Goal: Task Accomplishment & Management: Manage account settings

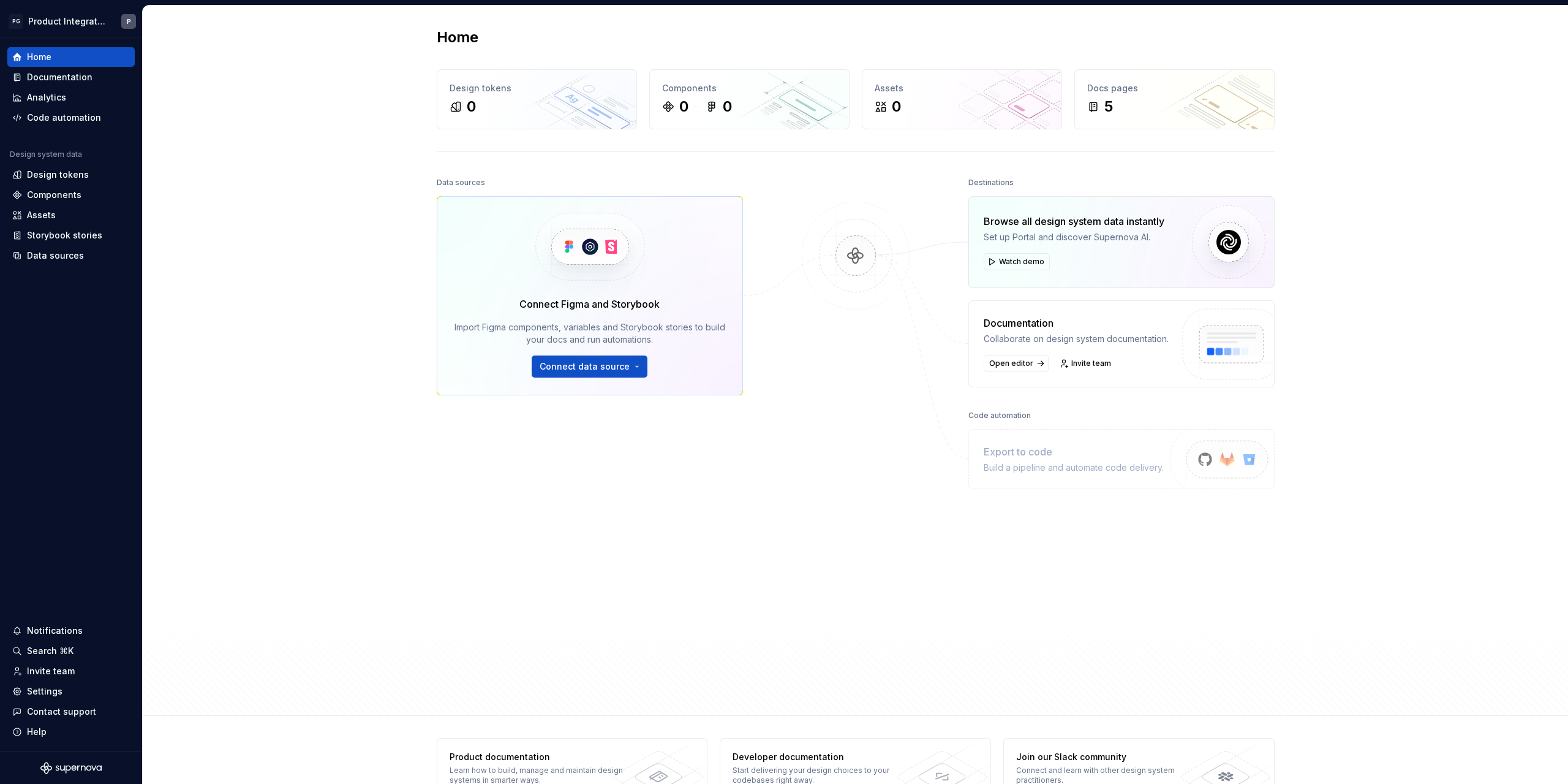
click at [305, 189] on div "Home Design tokens 0 Components 0 0 Assets 0 Docs pages 5 Data sources Connect …" at bounding box center [855, 360] width 1425 height 711
click at [730, 519] on div "Data sources Connect Figma and Storybook Import Figma components, variables and…" at bounding box center [590, 408] width 307 height 470
click at [303, 171] on div "Home Design tokens 0 Components 0 0 Assets 0 Docs pages 5 Data sources Connect …" at bounding box center [855, 360] width 1425 height 711
click at [98, 19] on html "PG Product Integration P Home Documentation Analytics Code automation Design sy…" at bounding box center [784, 392] width 1568 height 784
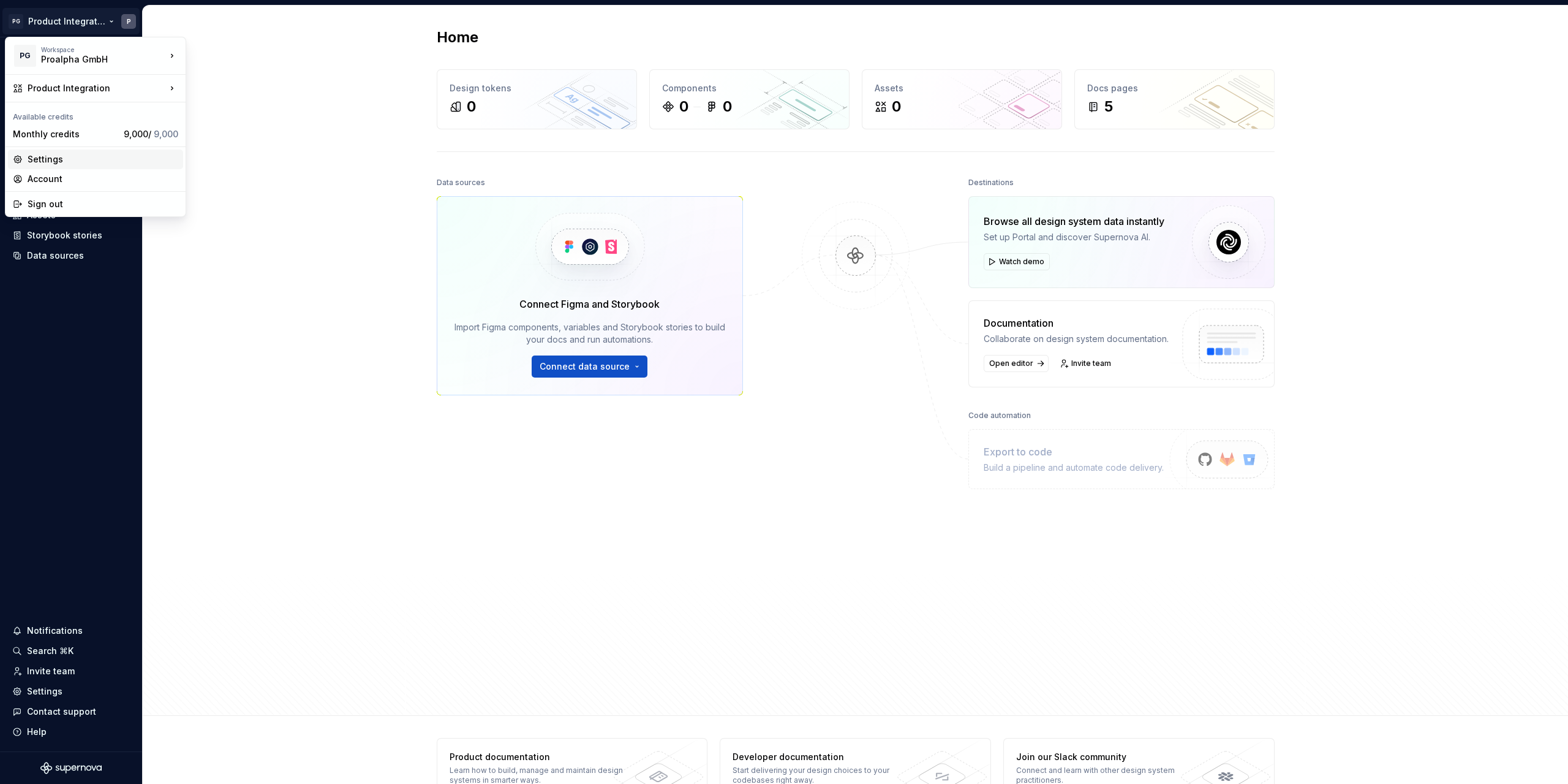
click at [72, 161] on div "Settings" at bounding box center [103, 159] width 150 height 12
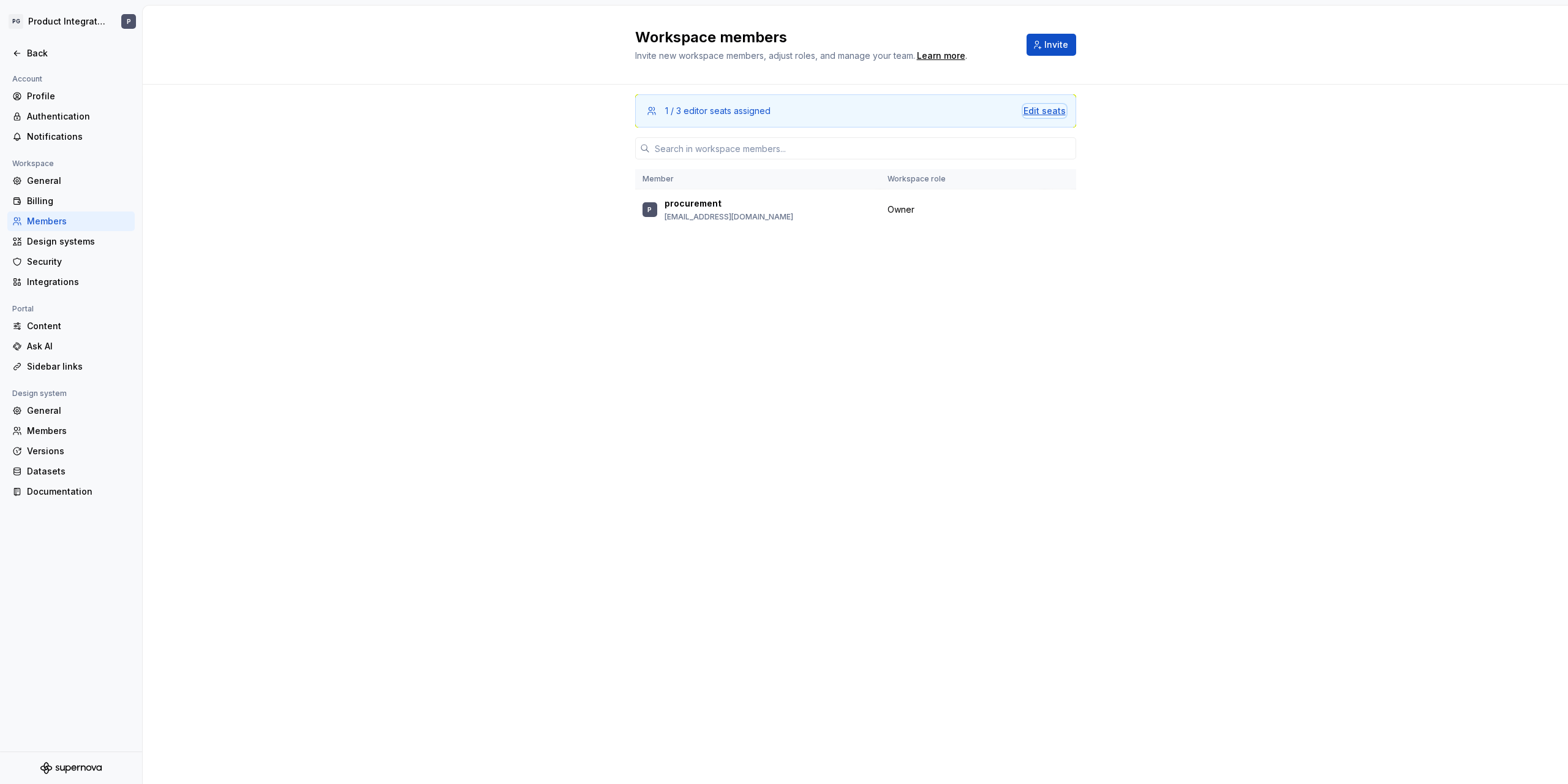
click at [1033, 112] on div "Edit seats" at bounding box center [1044, 110] width 42 height 12
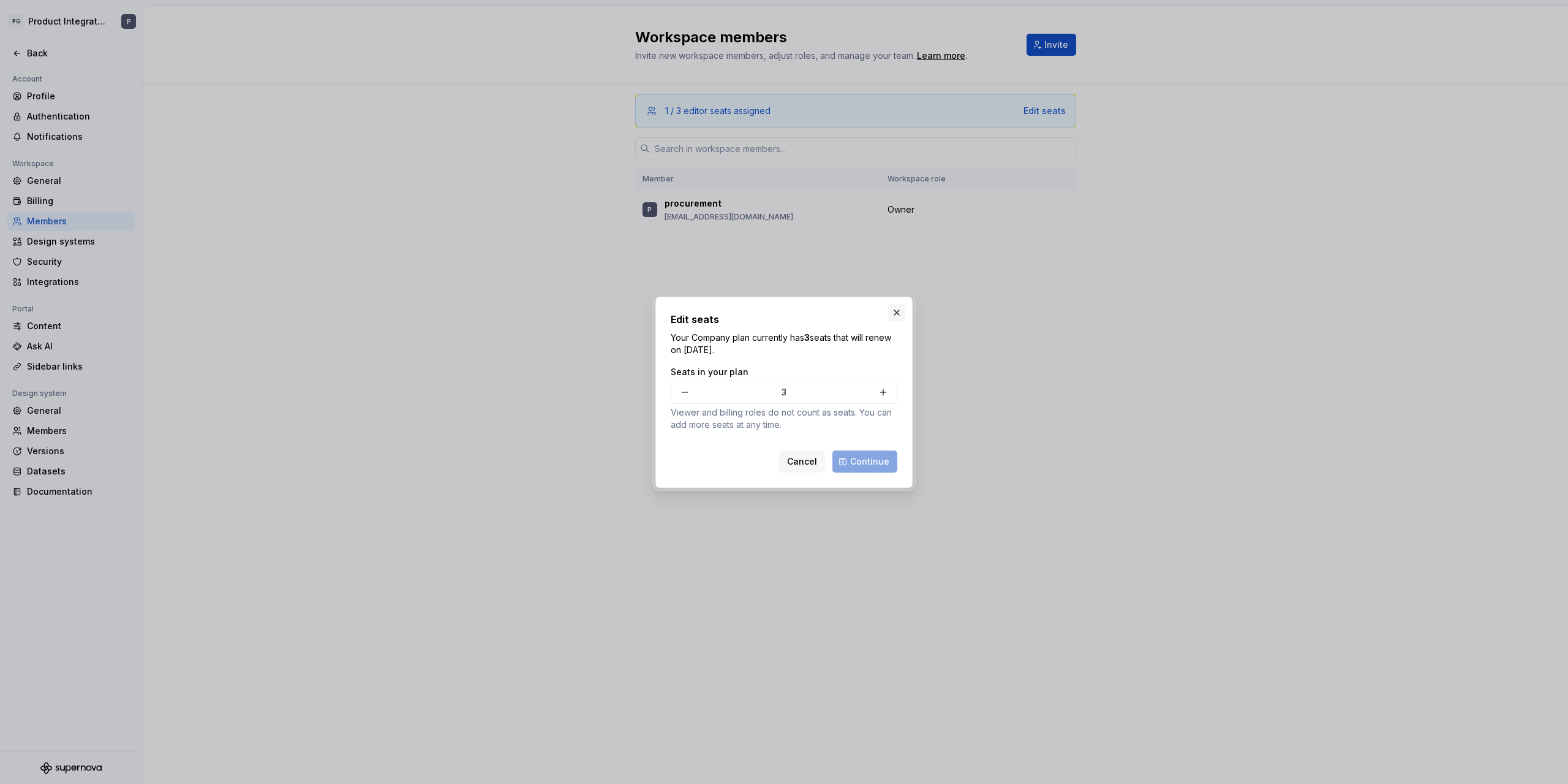
click at [897, 313] on button "button" at bounding box center [896, 312] width 17 height 17
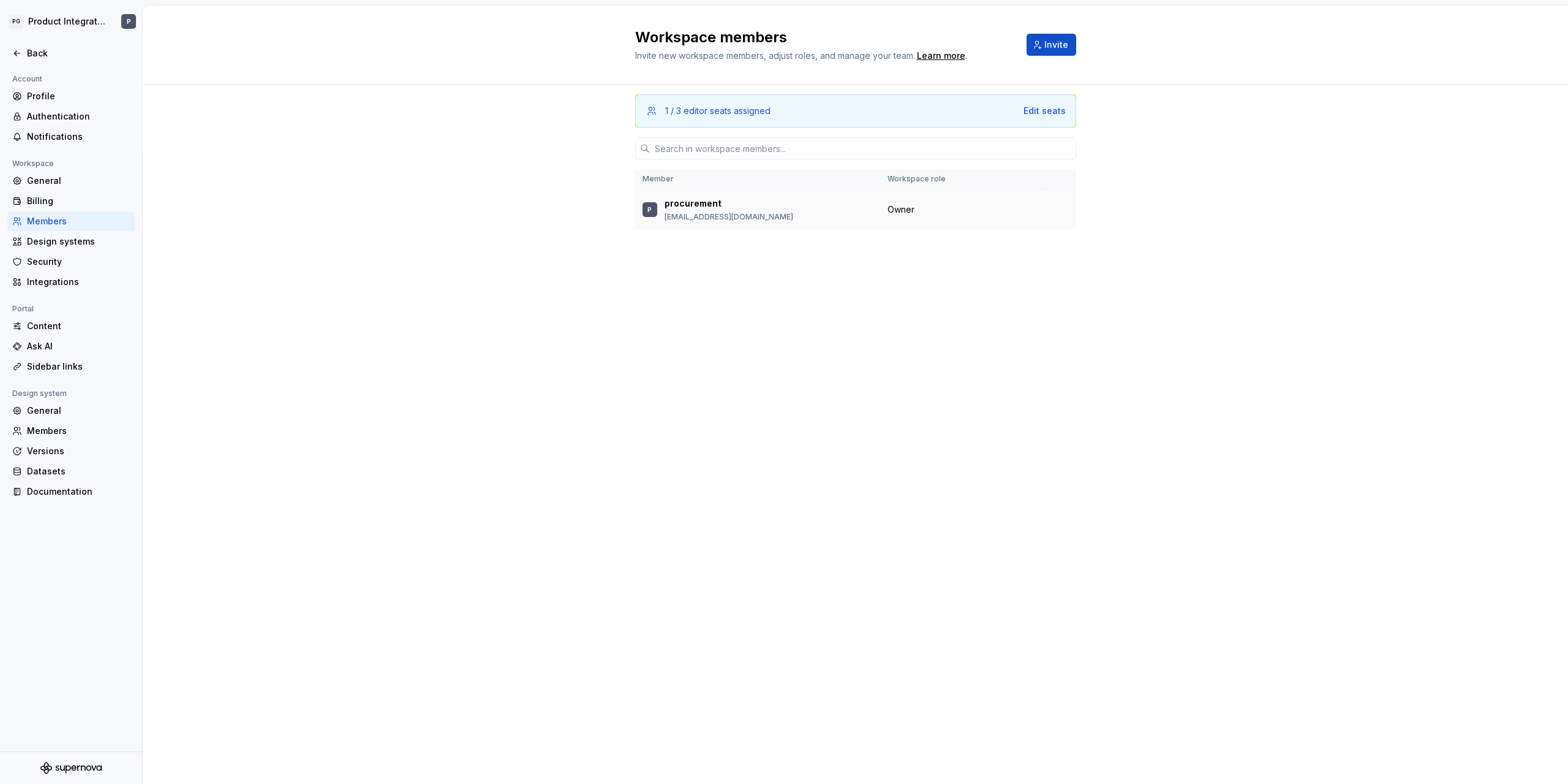
click at [727, 211] on div "procurement procurement@proalpha.com" at bounding box center [728, 210] width 129 height 24
click at [718, 220] on p "procurement@proalpha.com" at bounding box center [728, 216] width 129 height 9
click at [670, 206] on p "procurement" at bounding box center [692, 203] width 57 height 12
click at [1040, 47] on button "Invite" at bounding box center [1051, 44] width 50 height 22
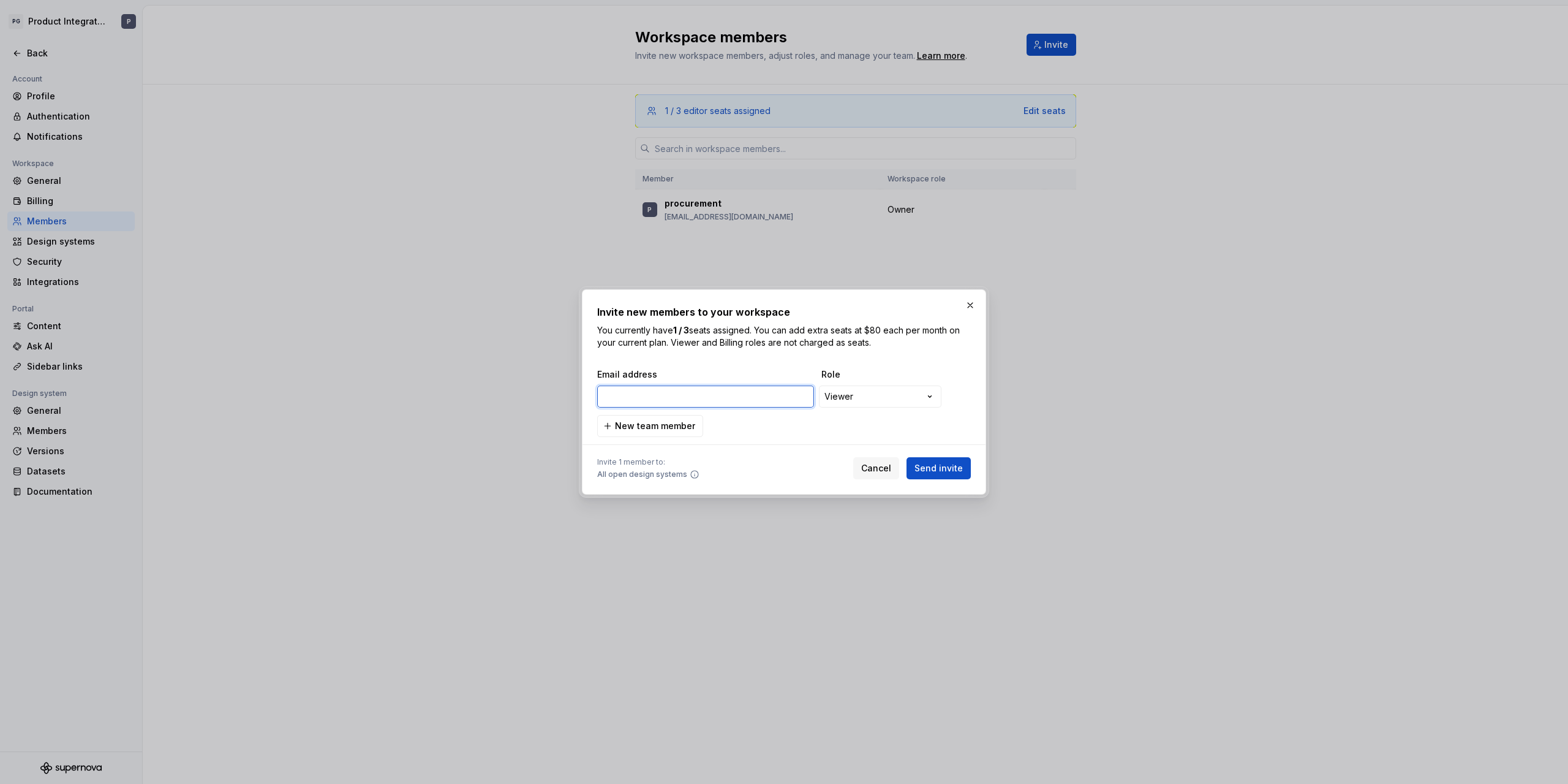
click at [715, 393] on input "email" at bounding box center [705, 396] width 216 height 22
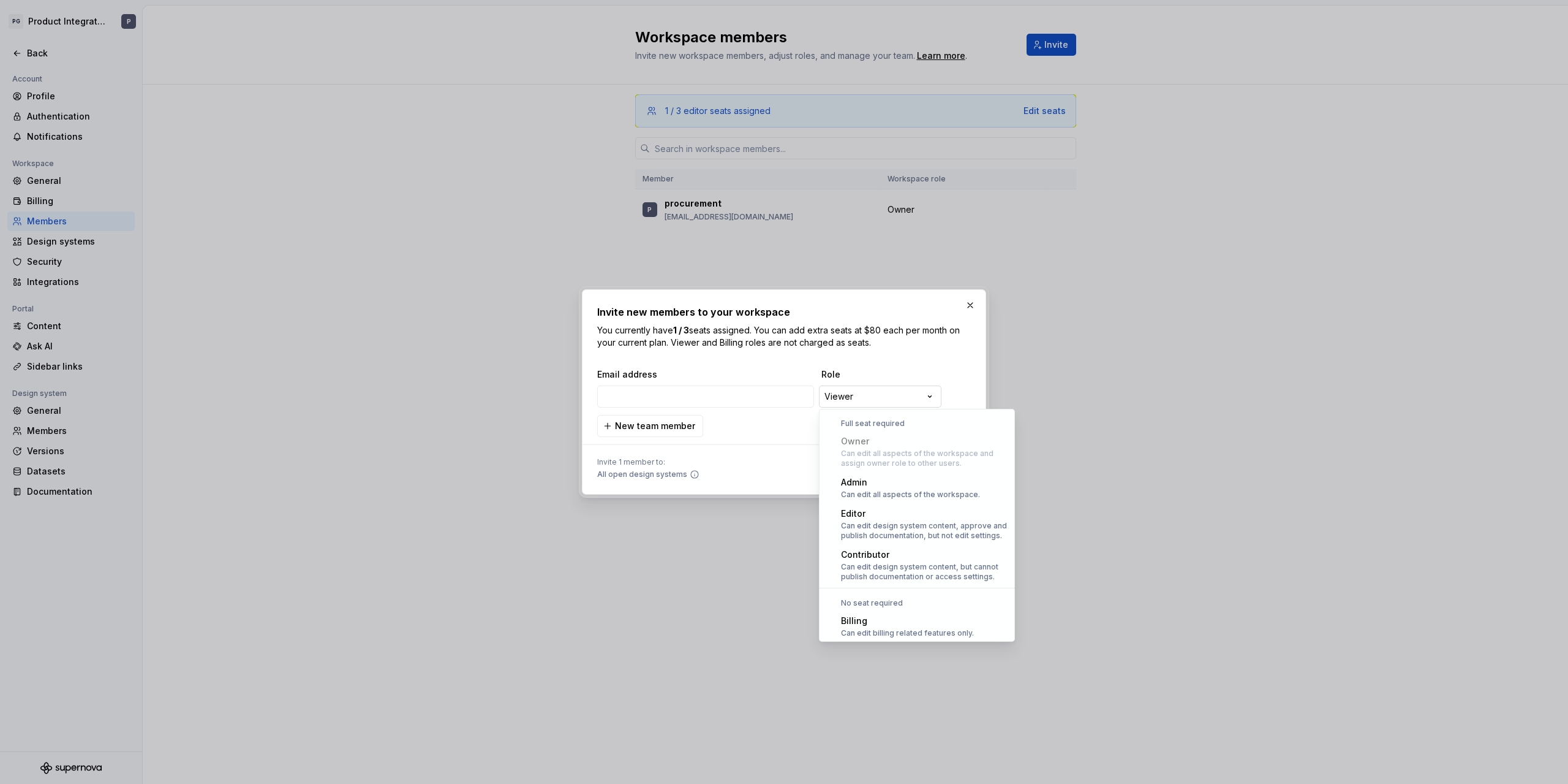
click at [901, 391] on div "**********" at bounding box center [784, 392] width 1568 height 784
select select "*****"
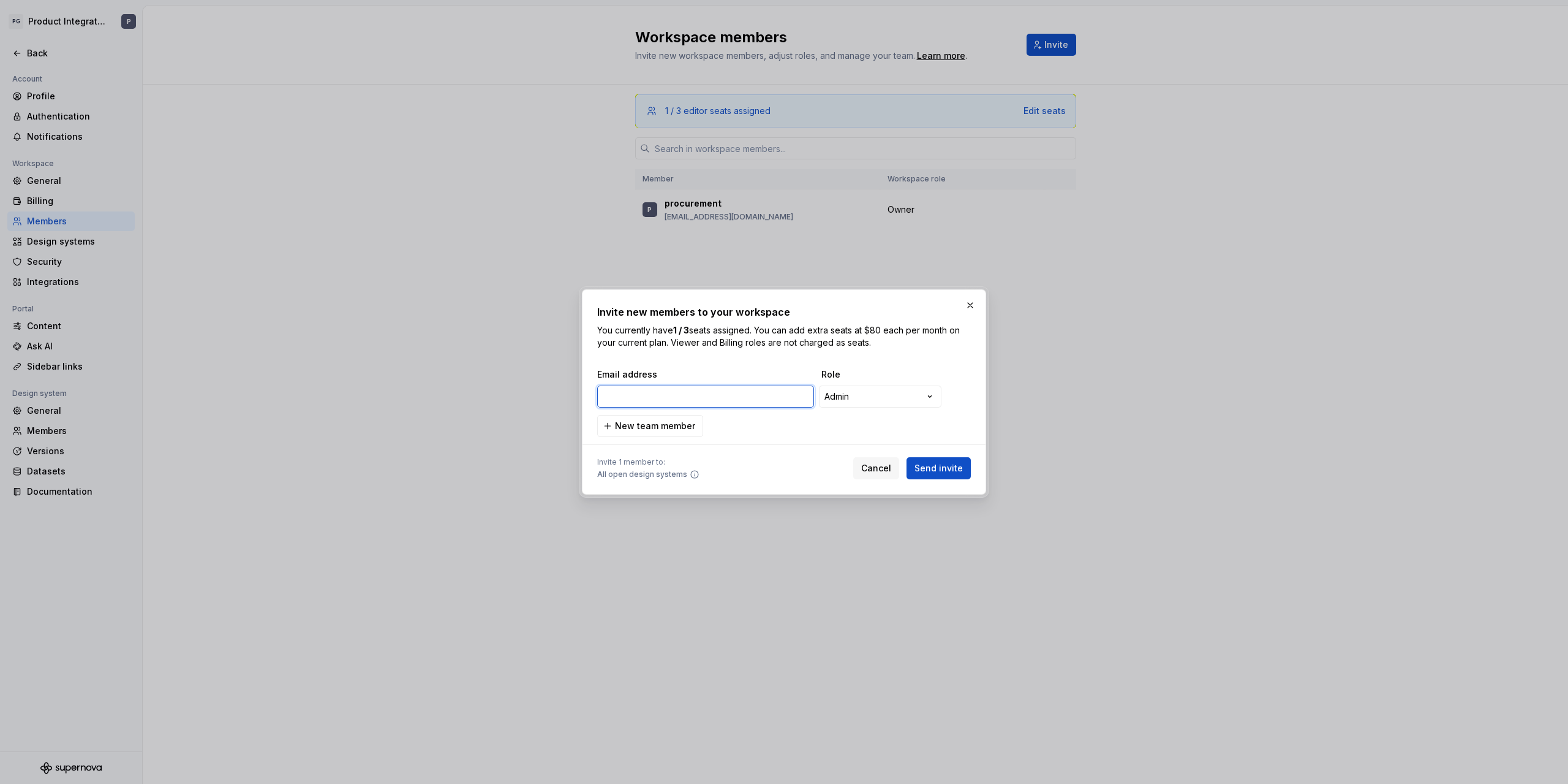
click at [717, 397] on input "email" at bounding box center [705, 396] width 216 height 22
paste input "Rene.Preusser.ext@proalpha.com"
type input "Rene.Preusser.ext@proalpha.com"
click at [680, 426] on span "New team member" at bounding box center [655, 425] width 80 height 12
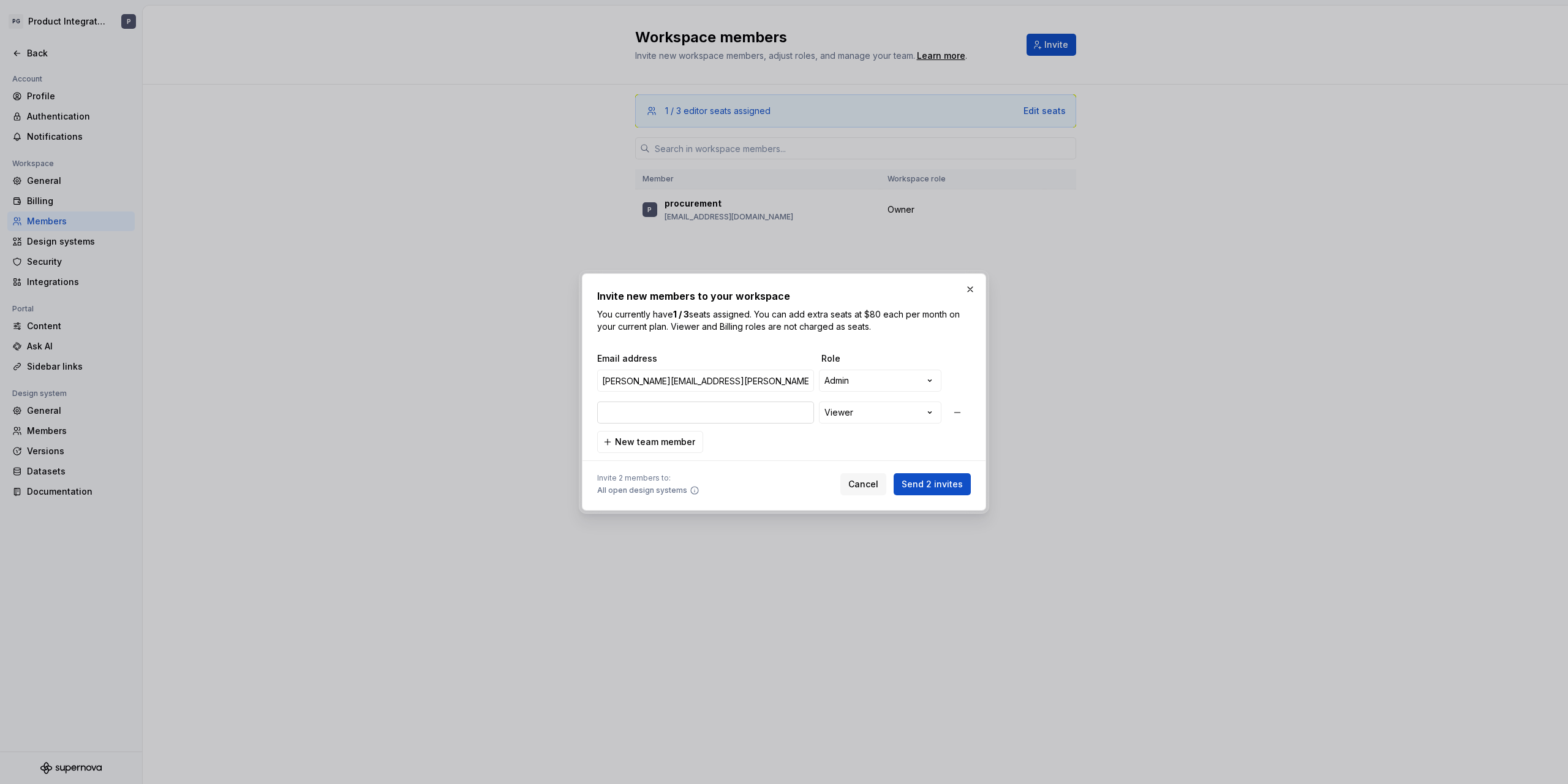
click at [683, 410] on input "email" at bounding box center [705, 411] width 216 height 22
paste input "Kilian.Rullkoetter@proalpha.com"
type input "Kilian.Rullkoetter@proalpha.com"
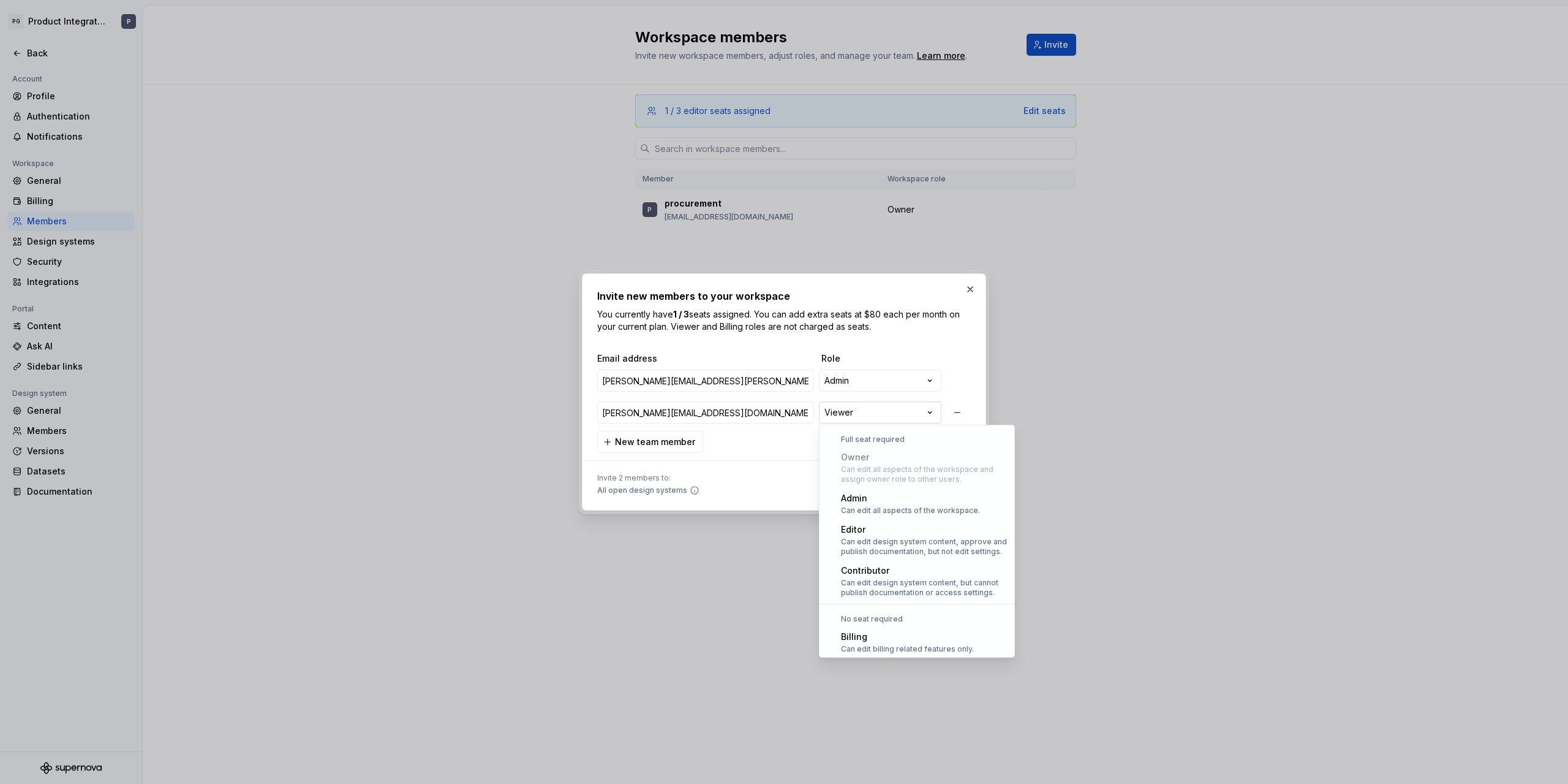
click at [885, 416] on div "**********" at bounding box center [784, 392] width 1568 height 784
select select "*****"
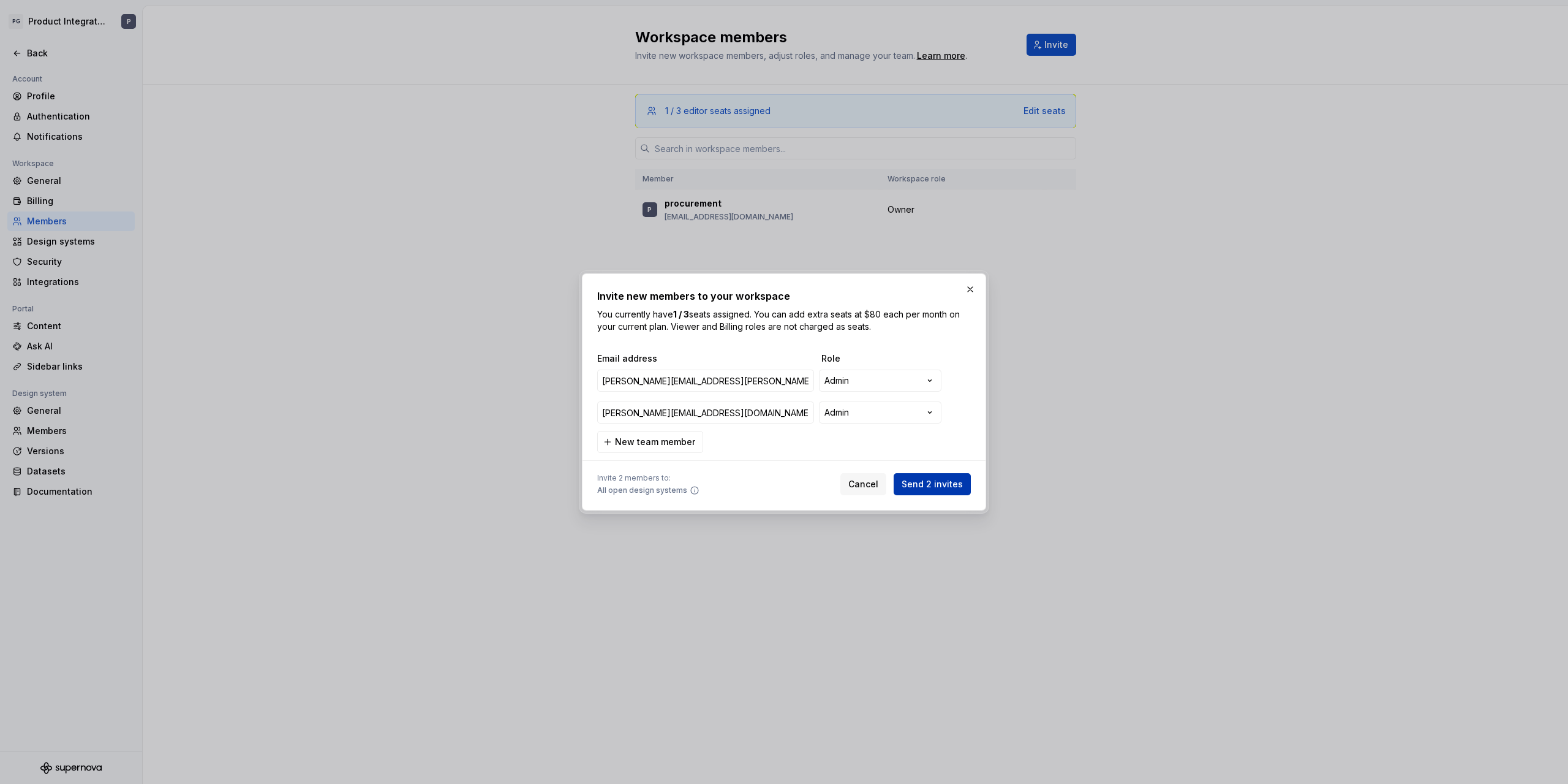
click at [944, 482] on span "Send 2 invites" at bounding box center [931, 484] width 61 height 12
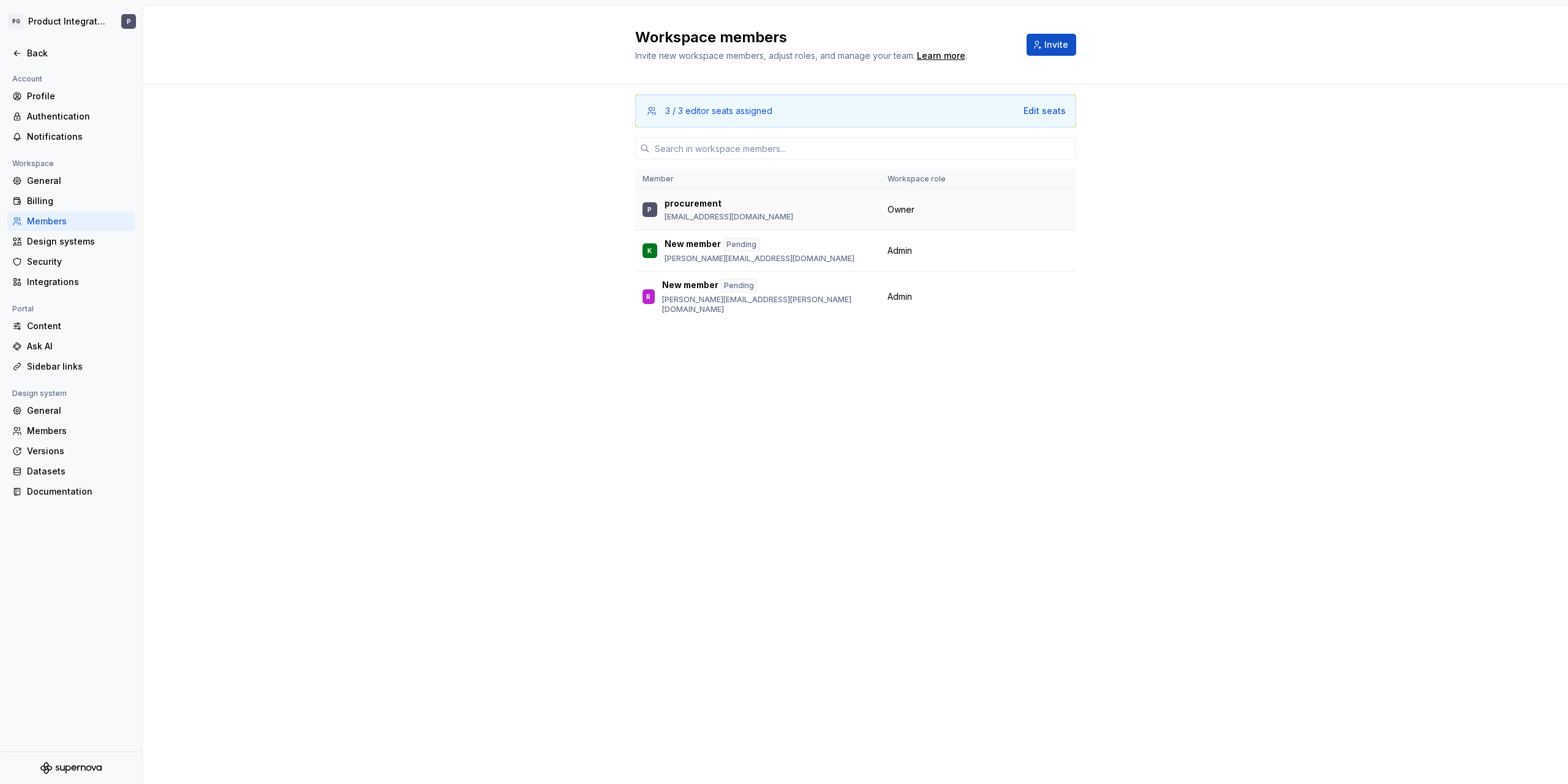
click at [710, 204] on p "procurement" at bounding box center [692, 203] width 57 height 12
click at [909, 207] on span "Owner" at bounding box center [900, 209] width 27 height 12
click at [52, 219] on div "Members" at bounding box center [78, 221] width 103 height 12
click at [672, 215] on p "[EMAIL_ADDRESS][DOMAIN_NAME]" at bounding box center [728, 216] width 129 height 9
click at [661, 181] on th "Member" at bounding box center [757, 179] width 245 height 20
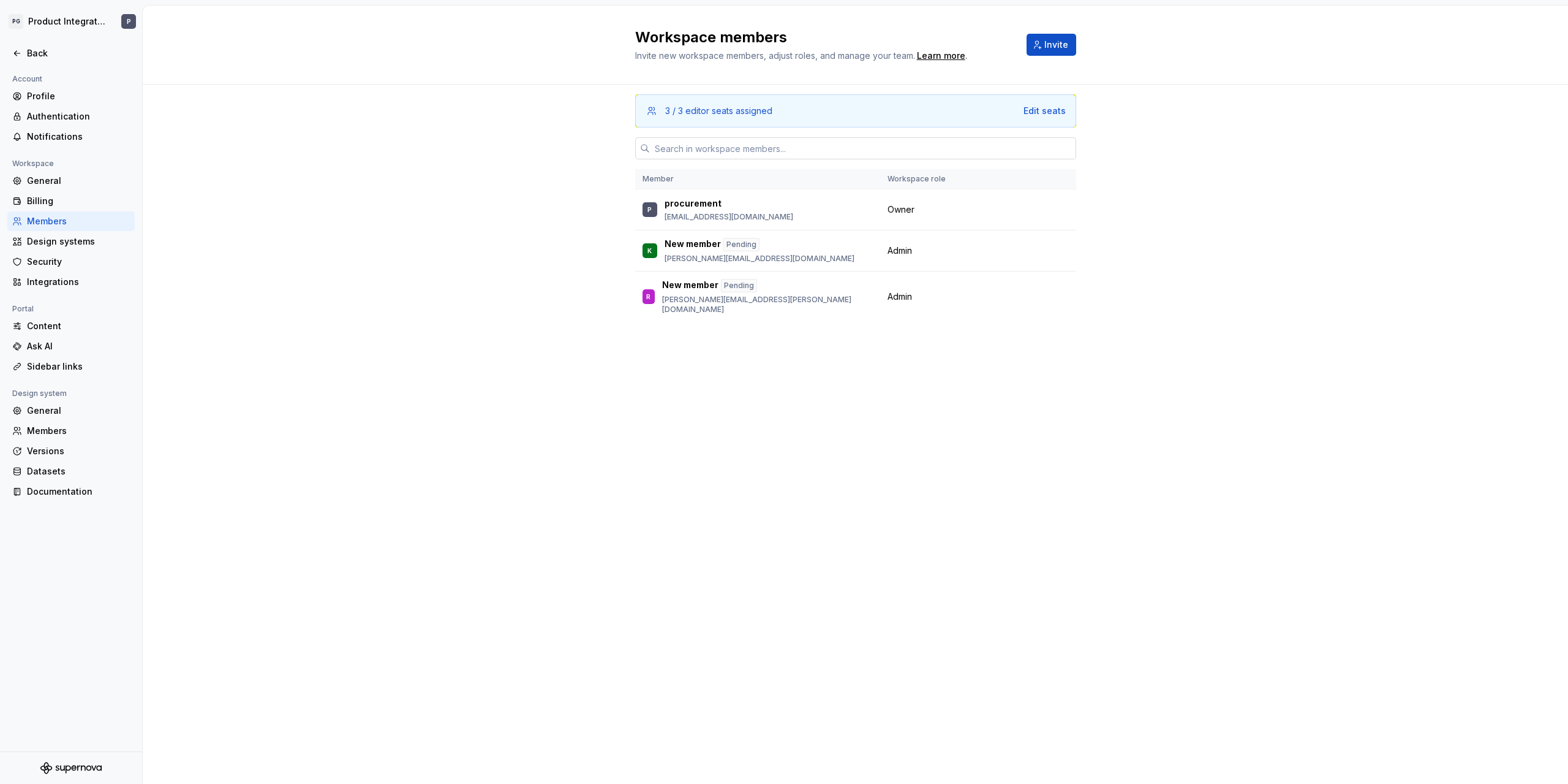
click at [697, 146] on input "text" at bounding box center [863, 148] width 426 height 22
click at [568, 163] on div "3 / 3 editor seats assigned Edit seats Member Workspace role P procurement proc…" at bounding box center [855, 434] width 1425 height 699
click at [60, 98] on div "Profile" at bounding box center [78, 96] width 103 height 12
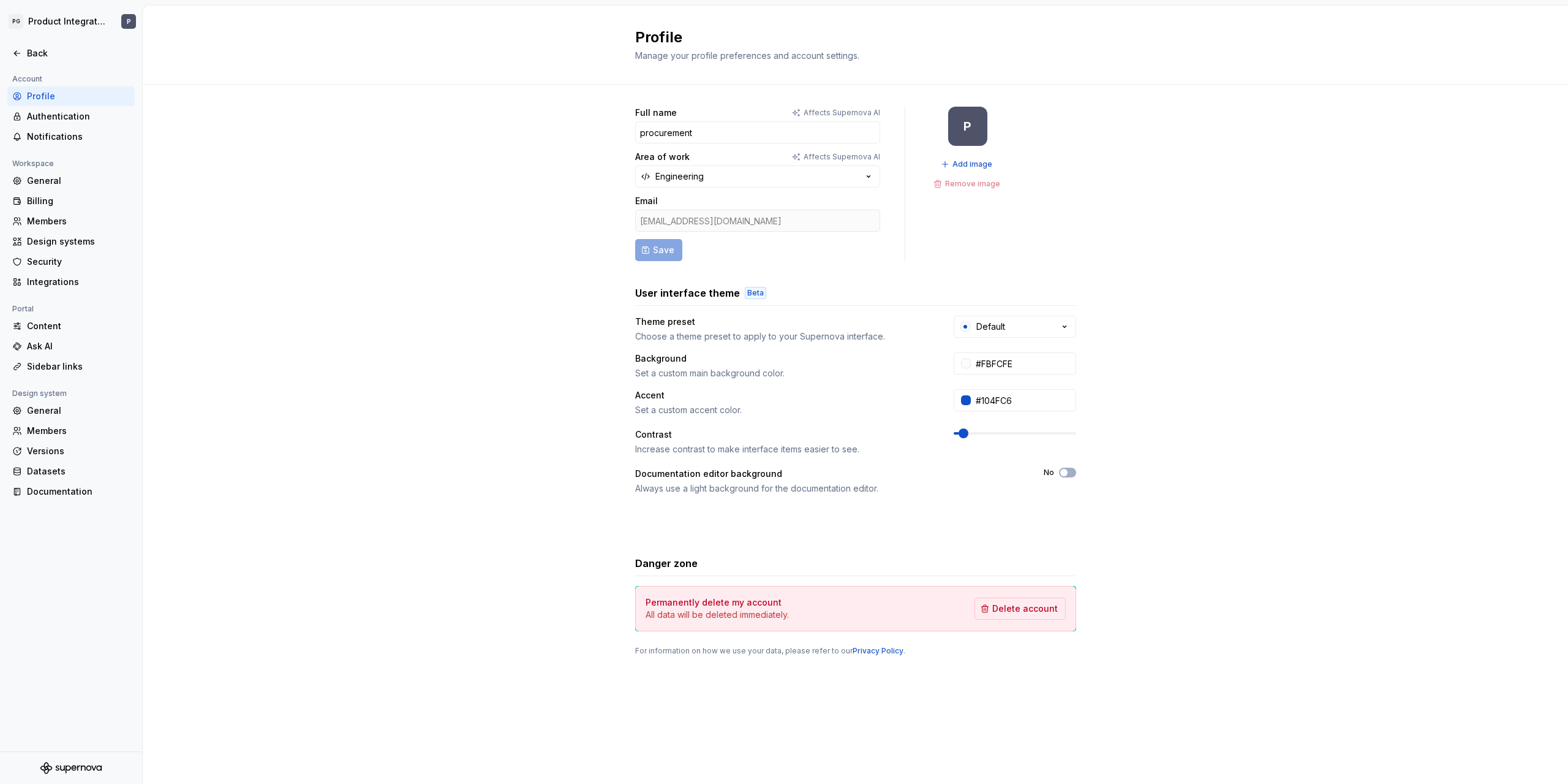
click at [713, 224] on div "[EMAIL_ADDRESS][DOMAIN_NAME]" at bounding box center [757, 220] width 245 height 22
click at [752, 220] on div "[EMAIL_ADDRESS][DOMAIN_NAME]" at bounding box center [757, 220] width 245 height 22
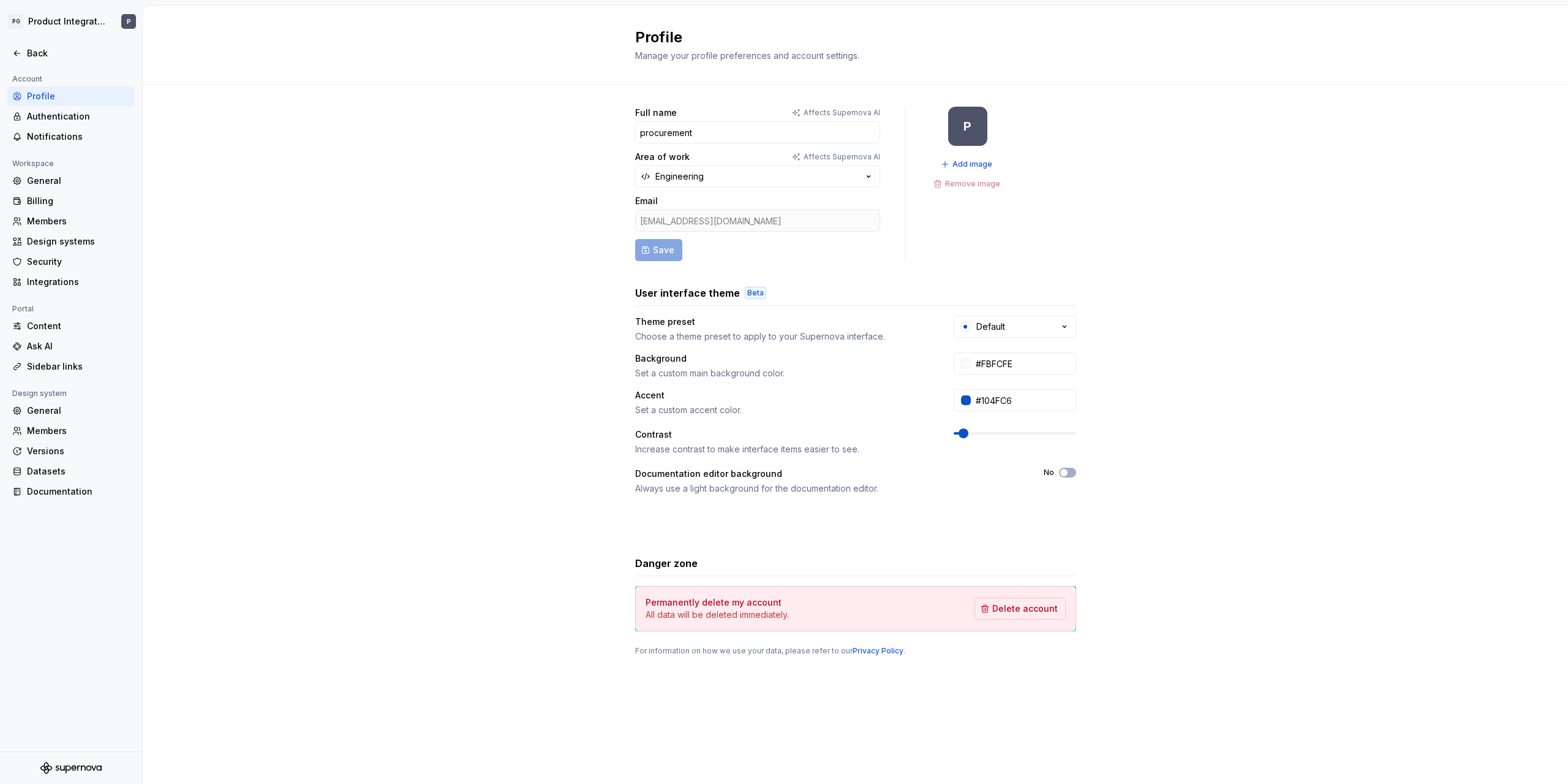
click at [752, 220] on div "[EMAIL_ADDRESS][DOMAIN_NAME]" at bounding box center [757, 220] width 245 height 22
click at [691, 224] on div "[EMAIL_ADDRESS][DOMAIN_NAME]" at bounding box center [757, 220] width 245 height 22
click at [71, 120] on div "Authentication" at bounding box center [78, 116] width 103 height 12
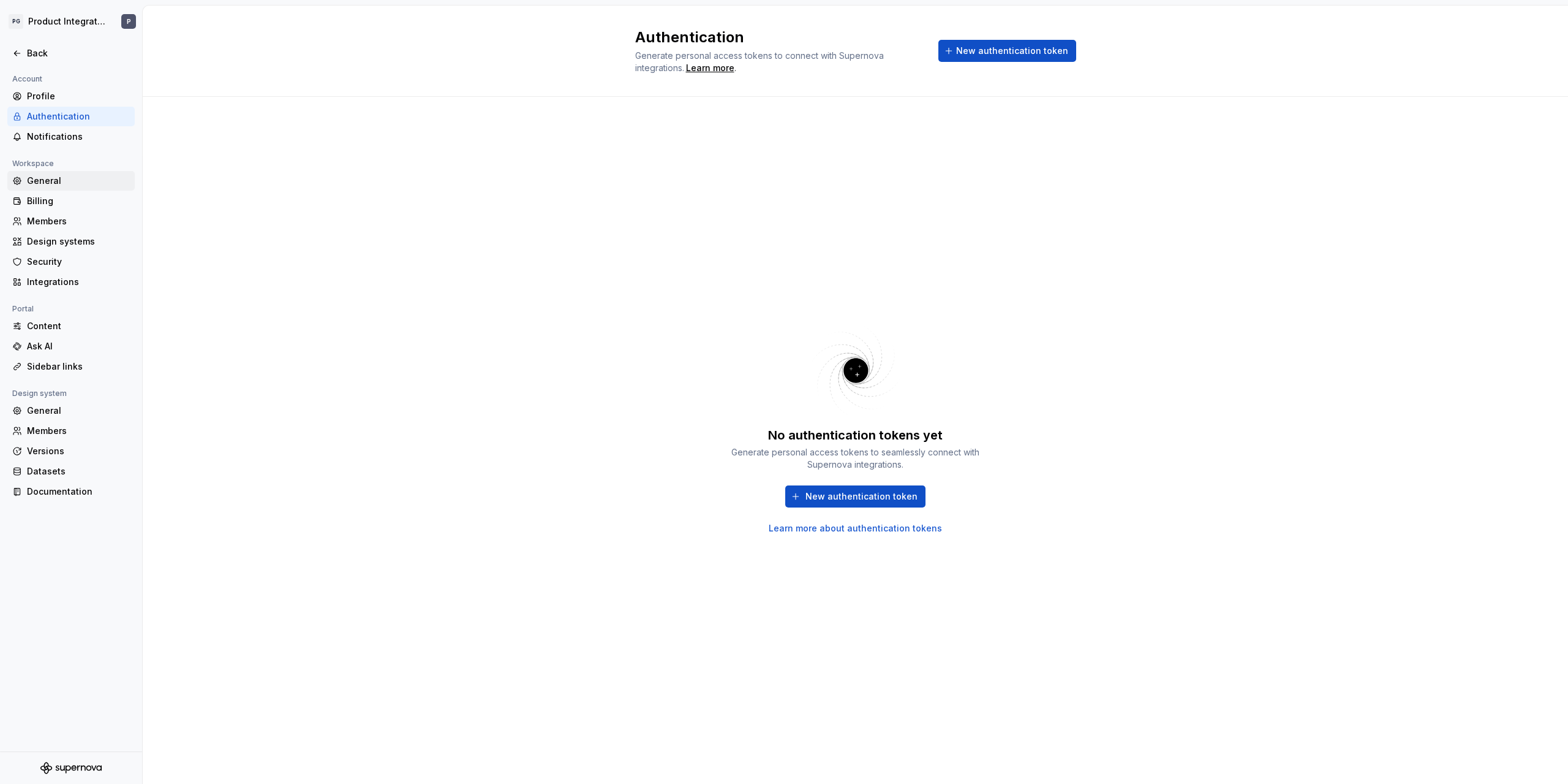
click at [45, 182] on div "General" at bounding box center [78, 181] width 103 height 12
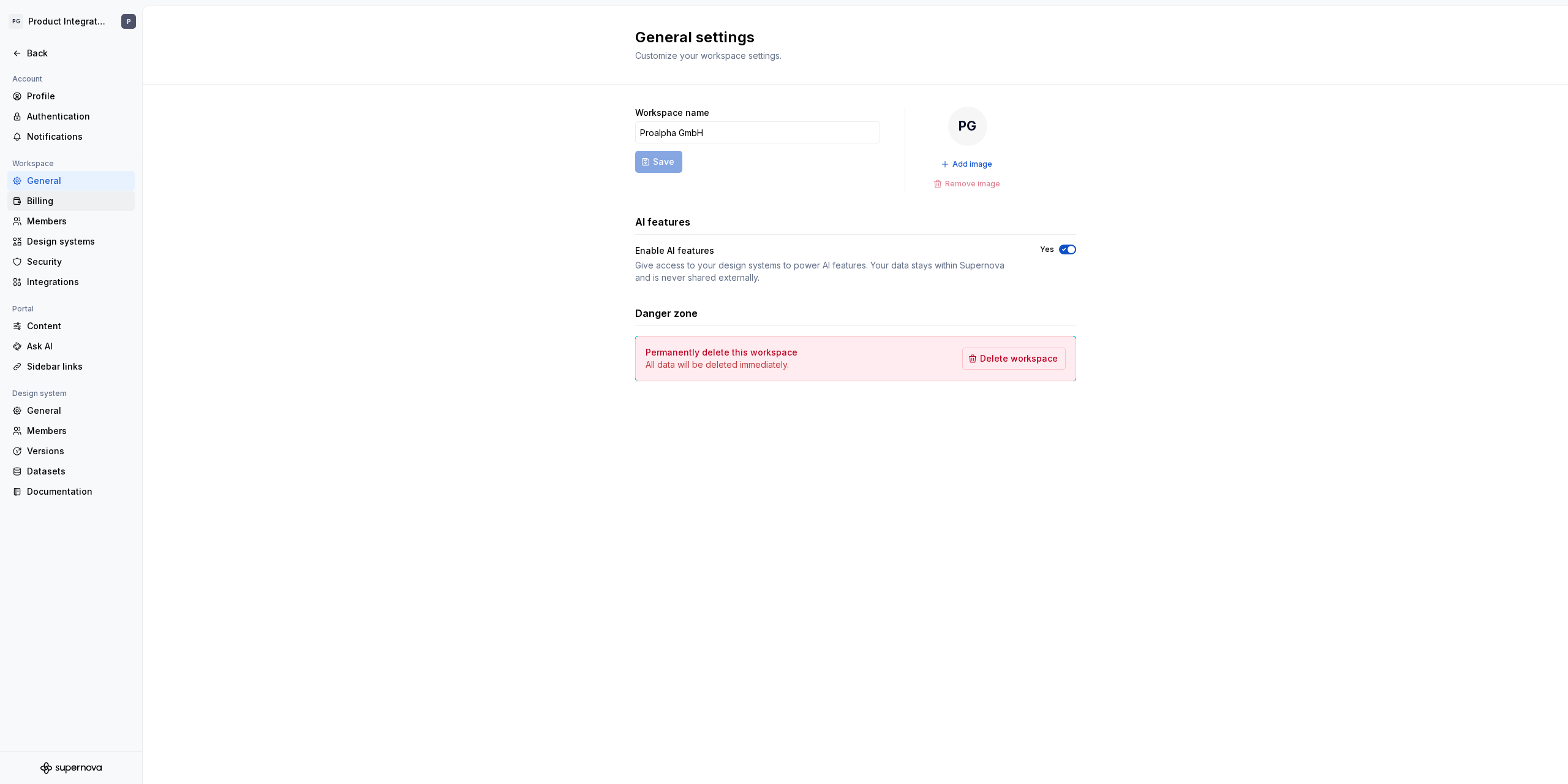
click at [43, 204] on div "Billing" at bounding box center [78, 200] width 103 height 12
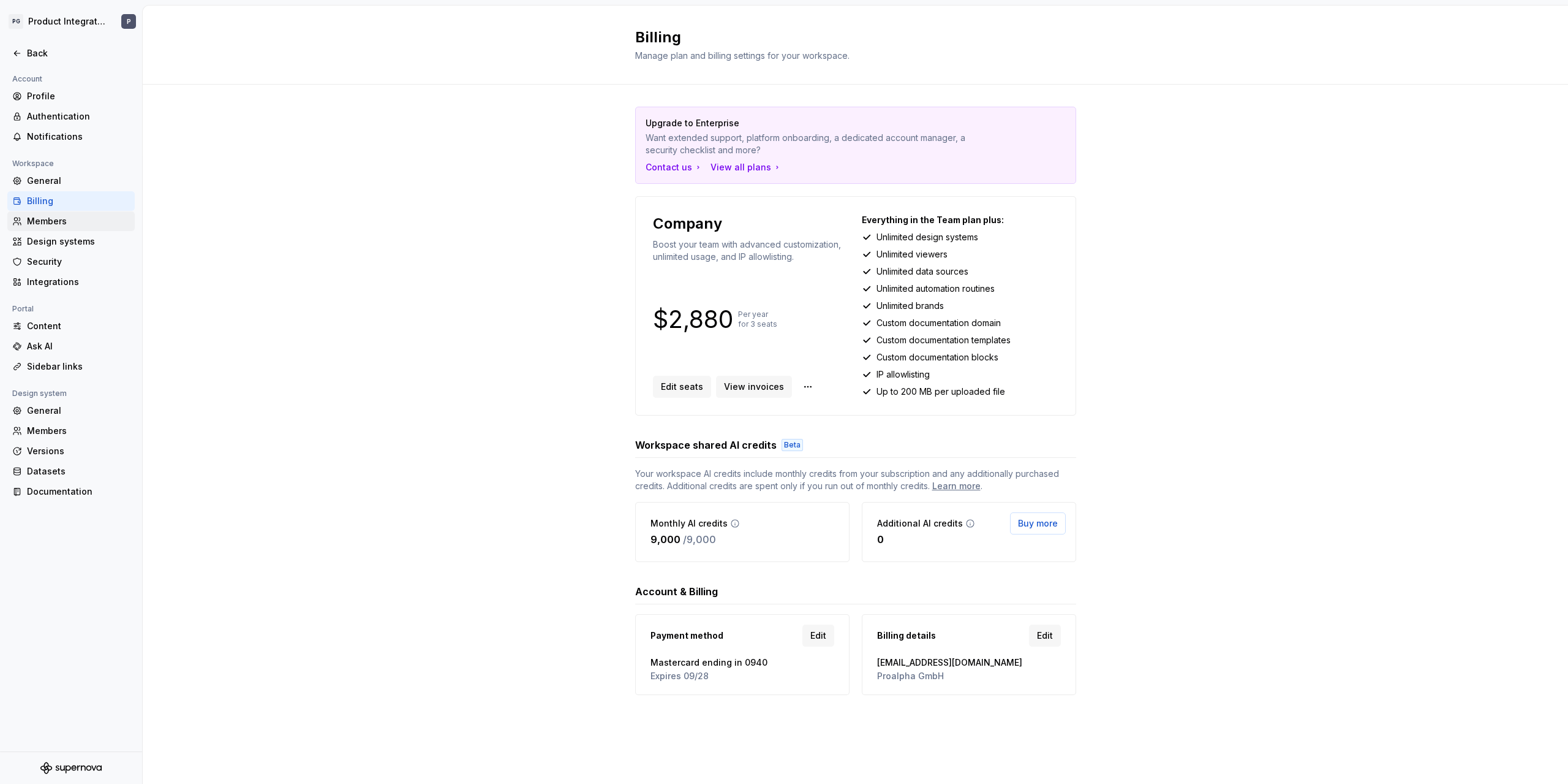
click at [47, 224] on div "Members" at bounding box center [78, 221] width 103 height 12
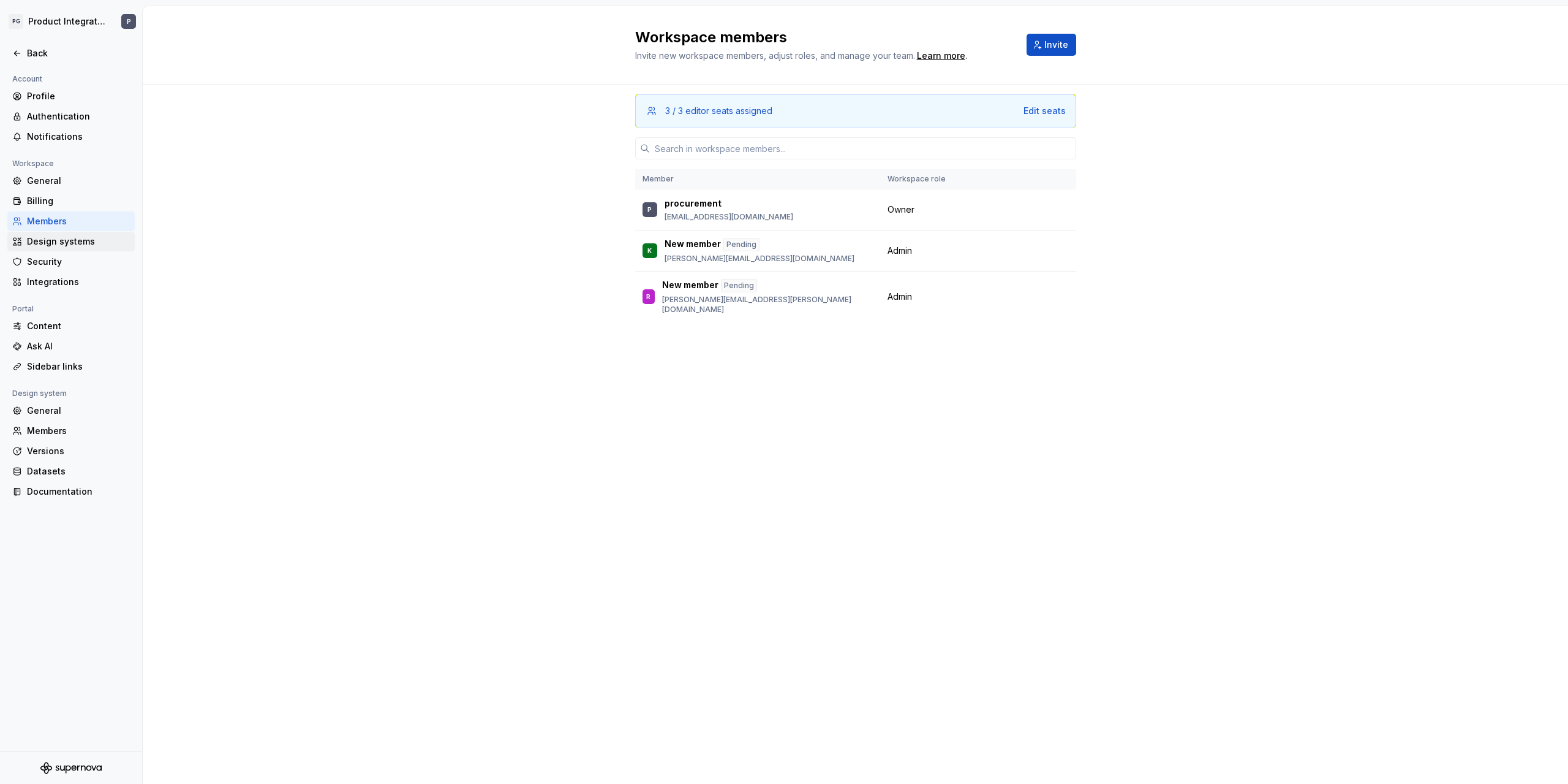
click at [53, 244] on div "Design systems" at bounding box center [78, 241] width 103 height 12
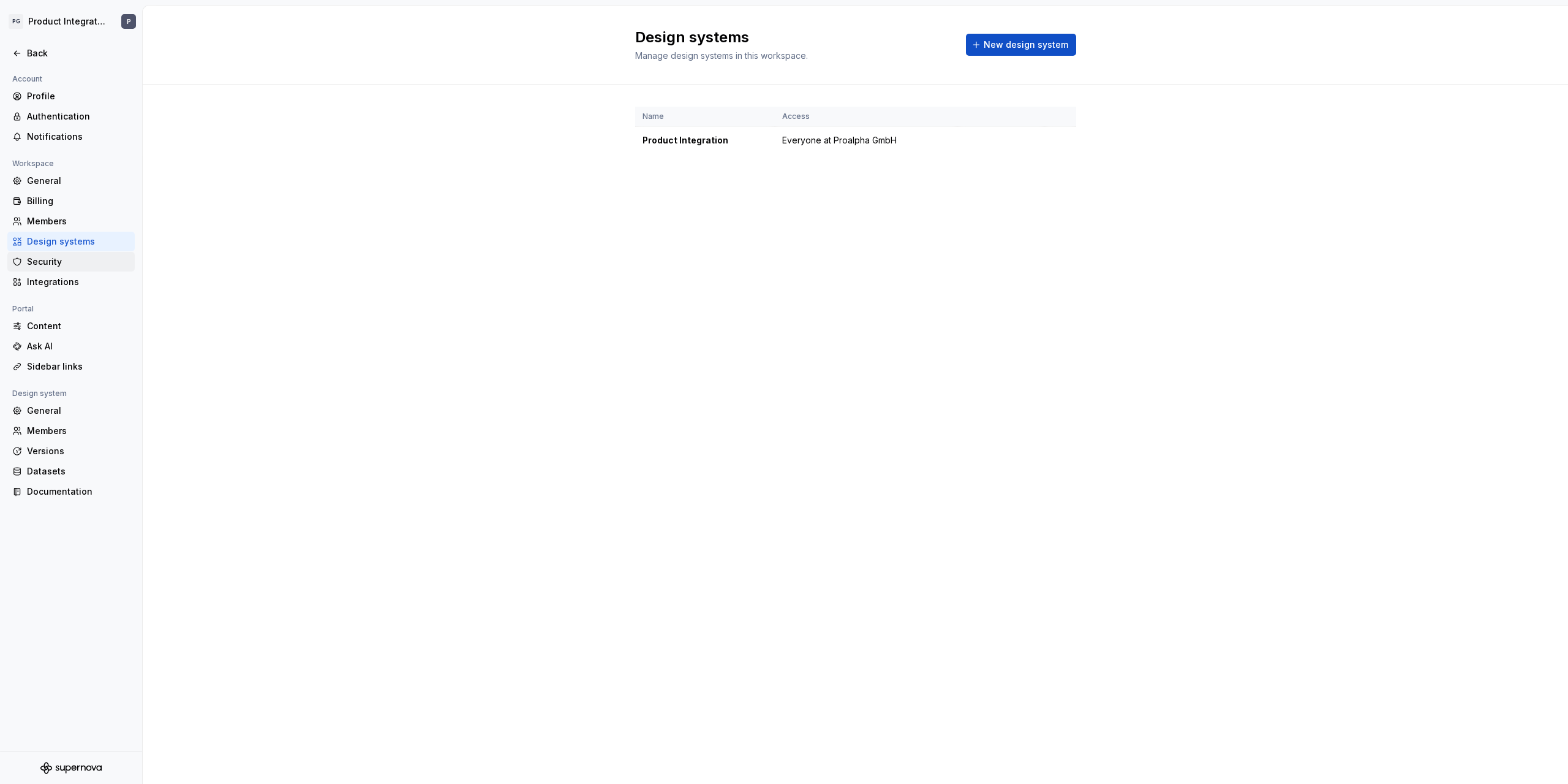
click at [58, 263] on div "Security" at bounding box center [78, 262] width 103 height 12
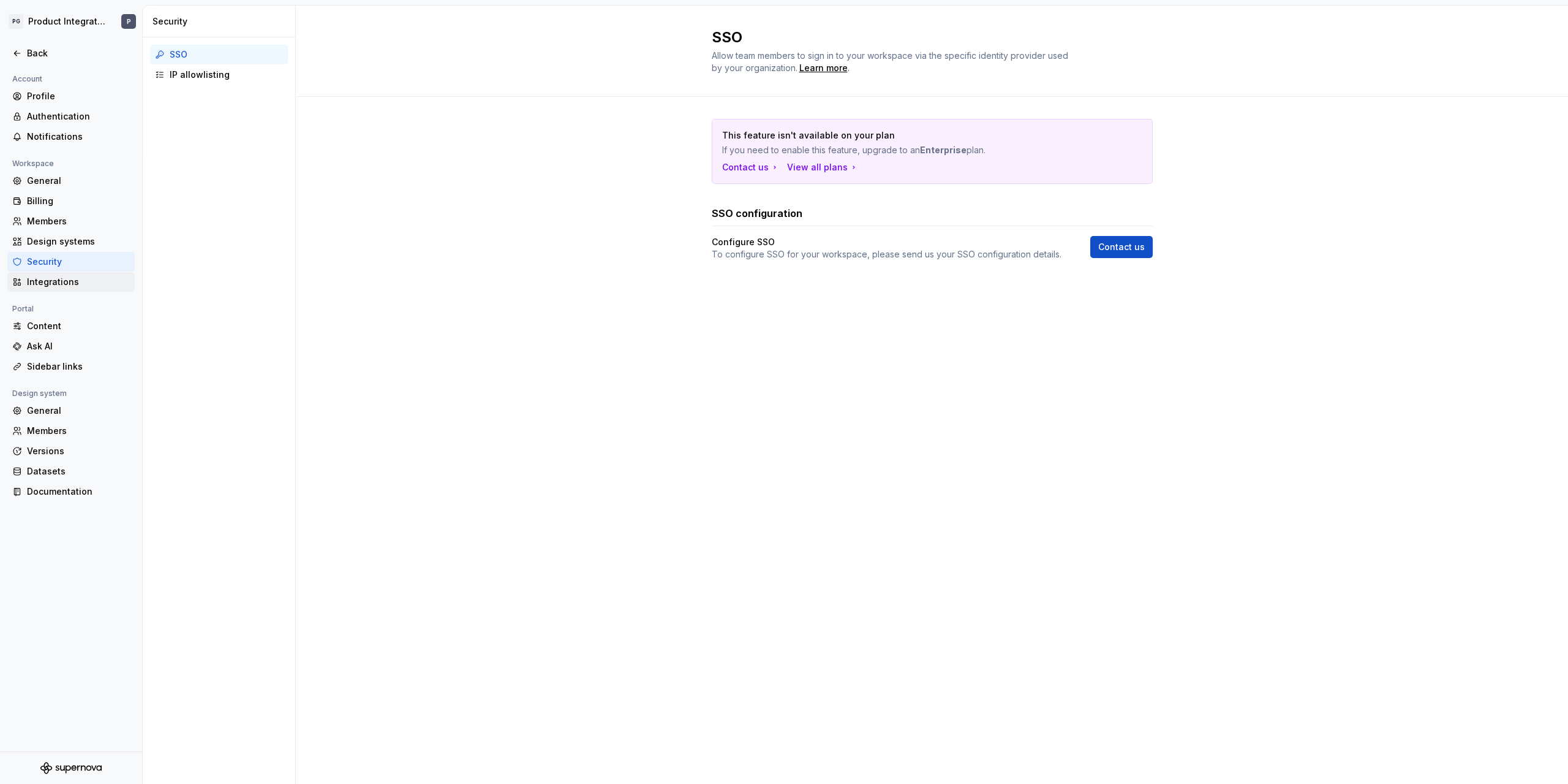
click at [64, 282] on div "Integrations" at bounding box center [78, 281] width 103 height 12
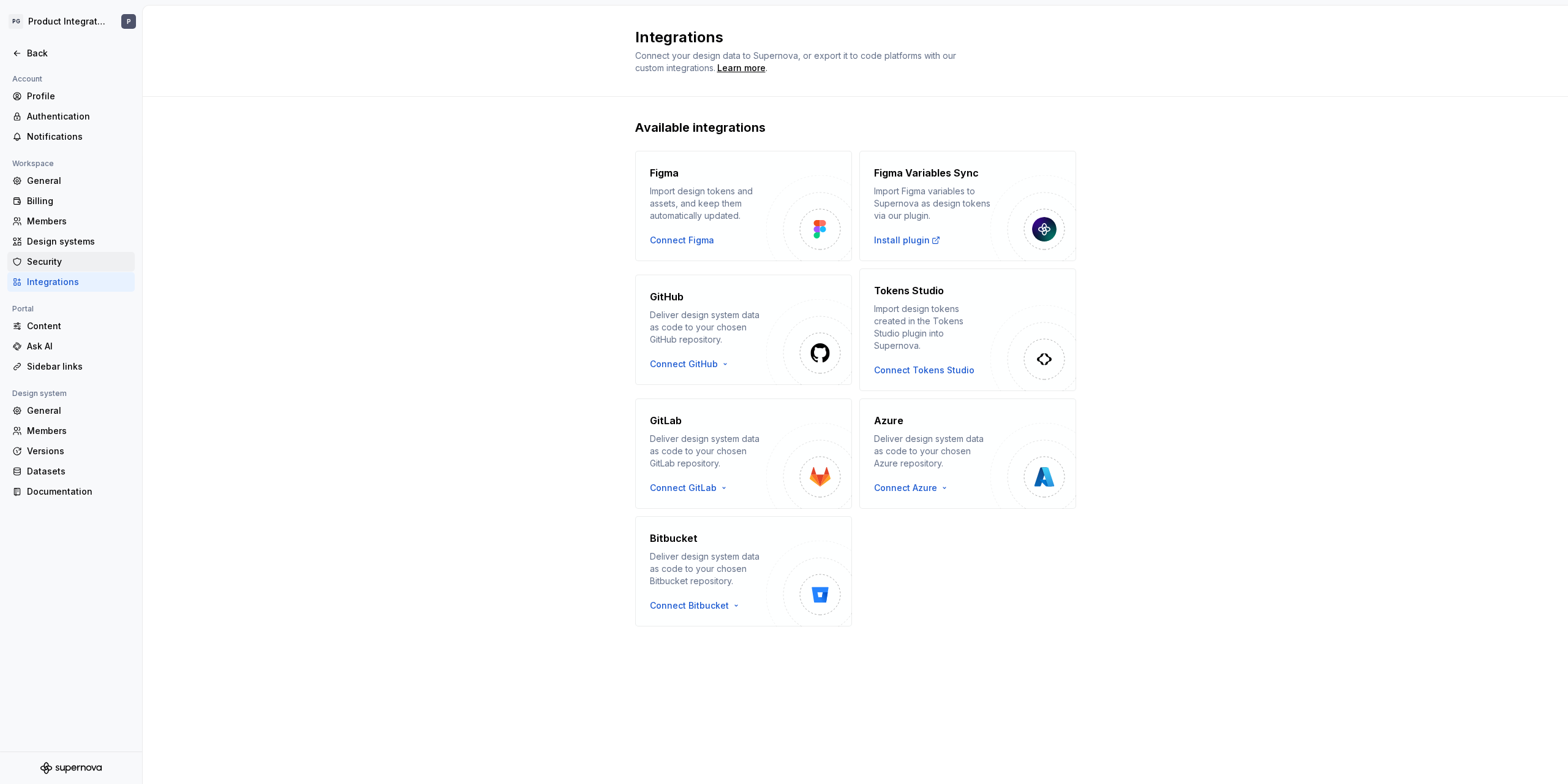
click at [61, 255] on div "Security" at bounding box center [71, 262] width 127 height 20
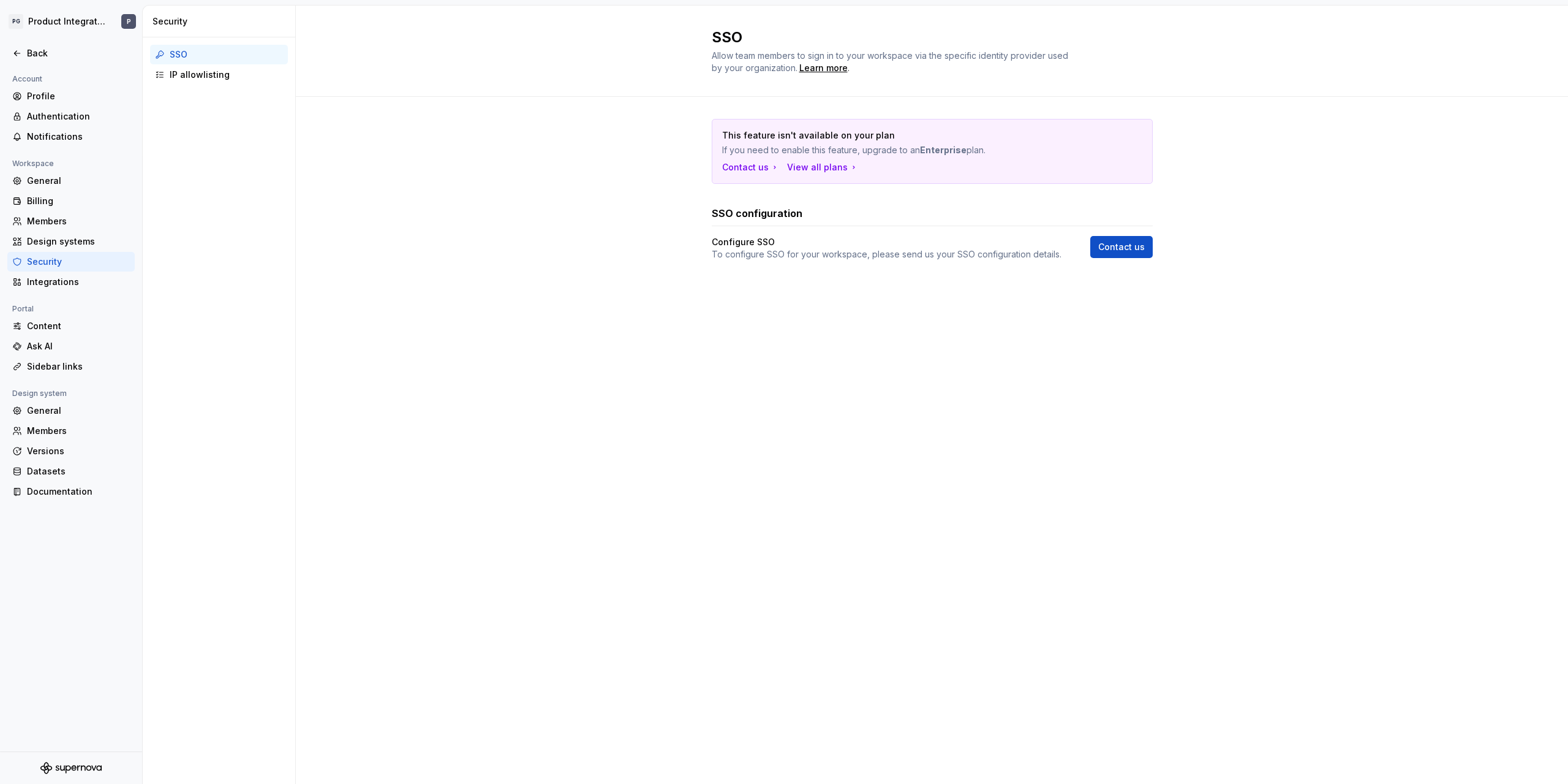
click at [204, 89] on div "SSO IP allowlisting" at bounding box center [219, 65] width 152 height 55
click at [204, 74] on div "IP allowlisting" at bounding box center [226, 74] width 113 height 12
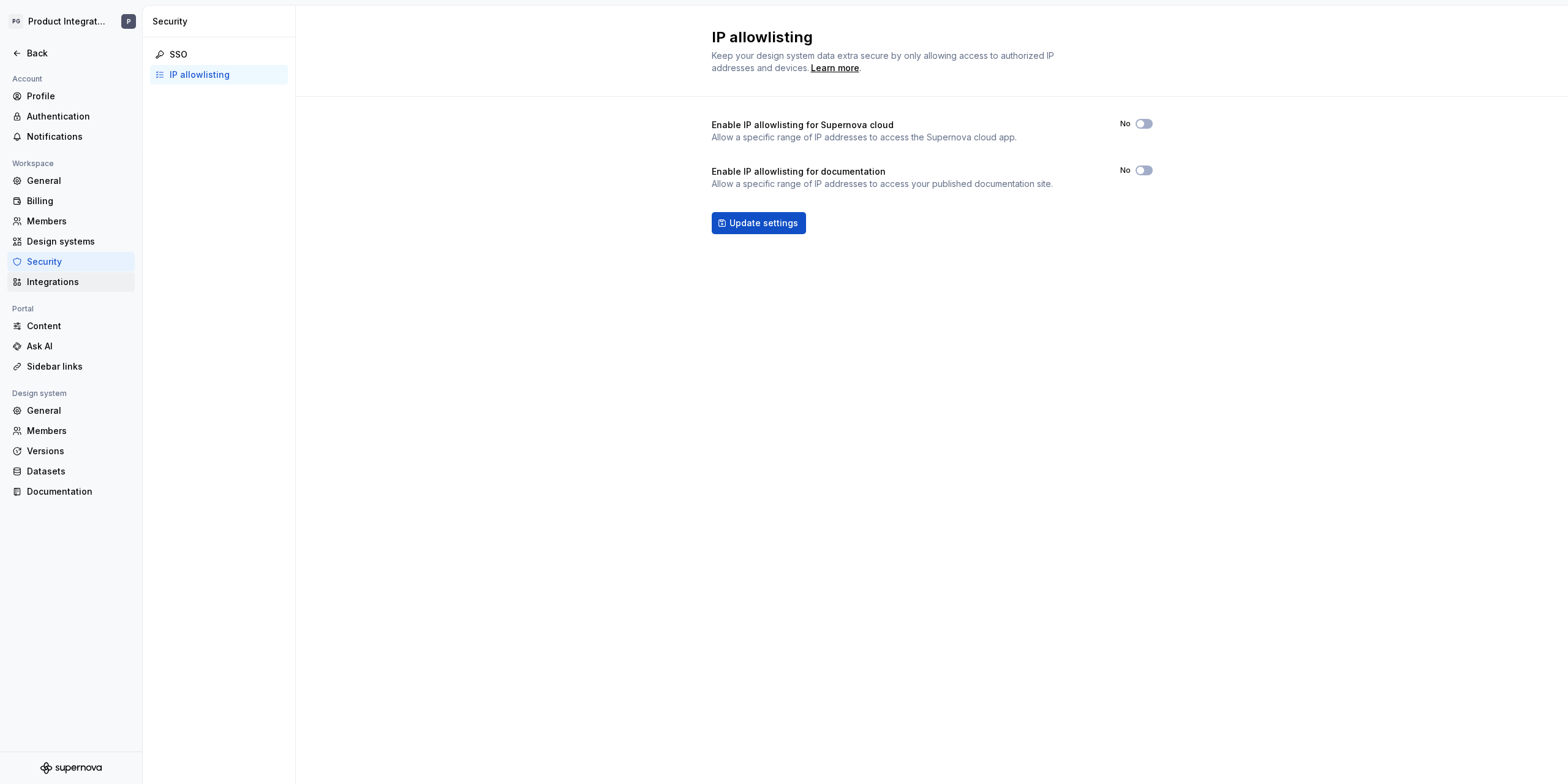
click at [55, 282] on div "Integrations" at bounding box center [78, 281] width 103 height 12
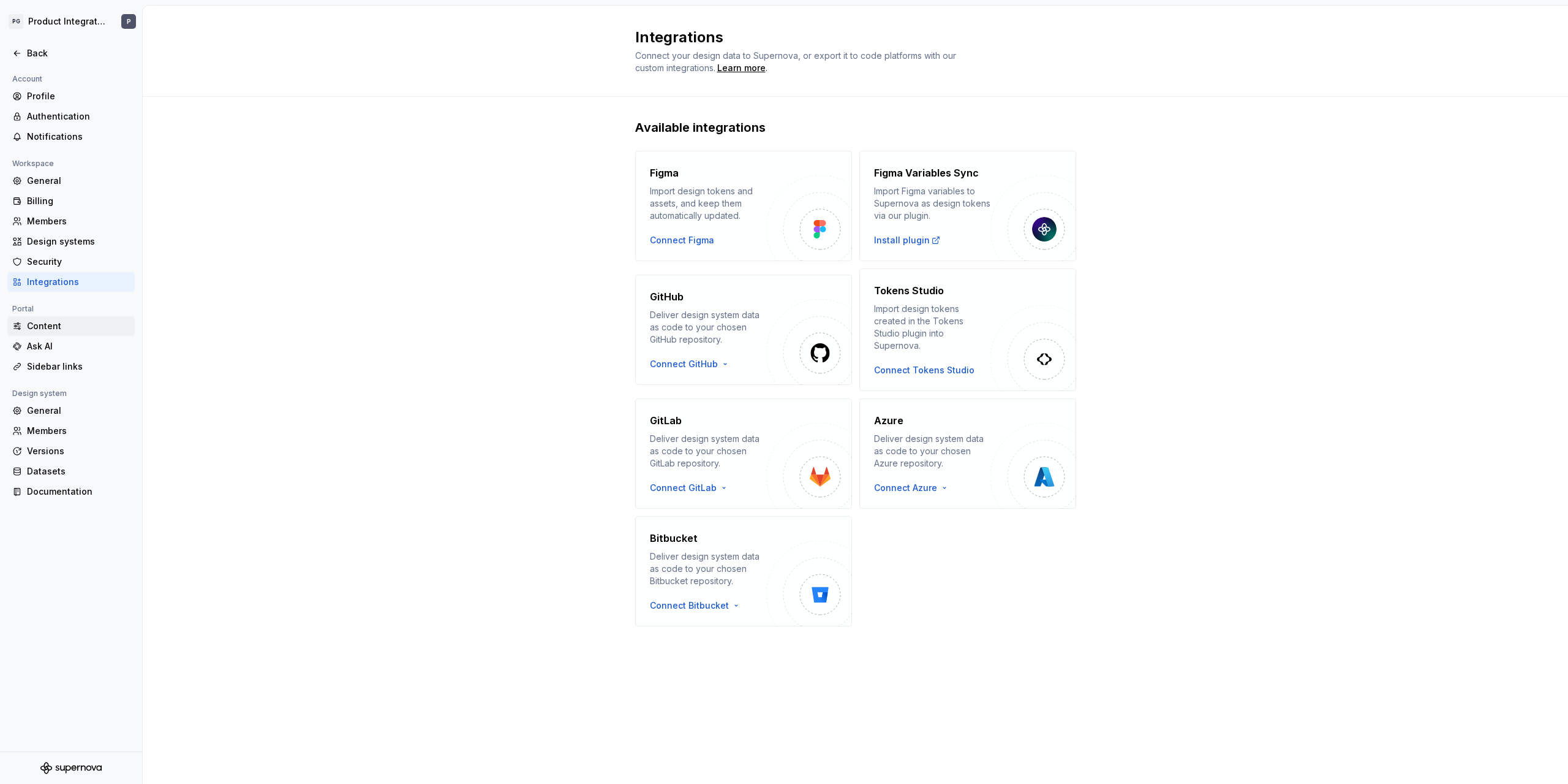
click at [52, 328] on div "Content" at bounding box center [78, 326] width 103 height 12
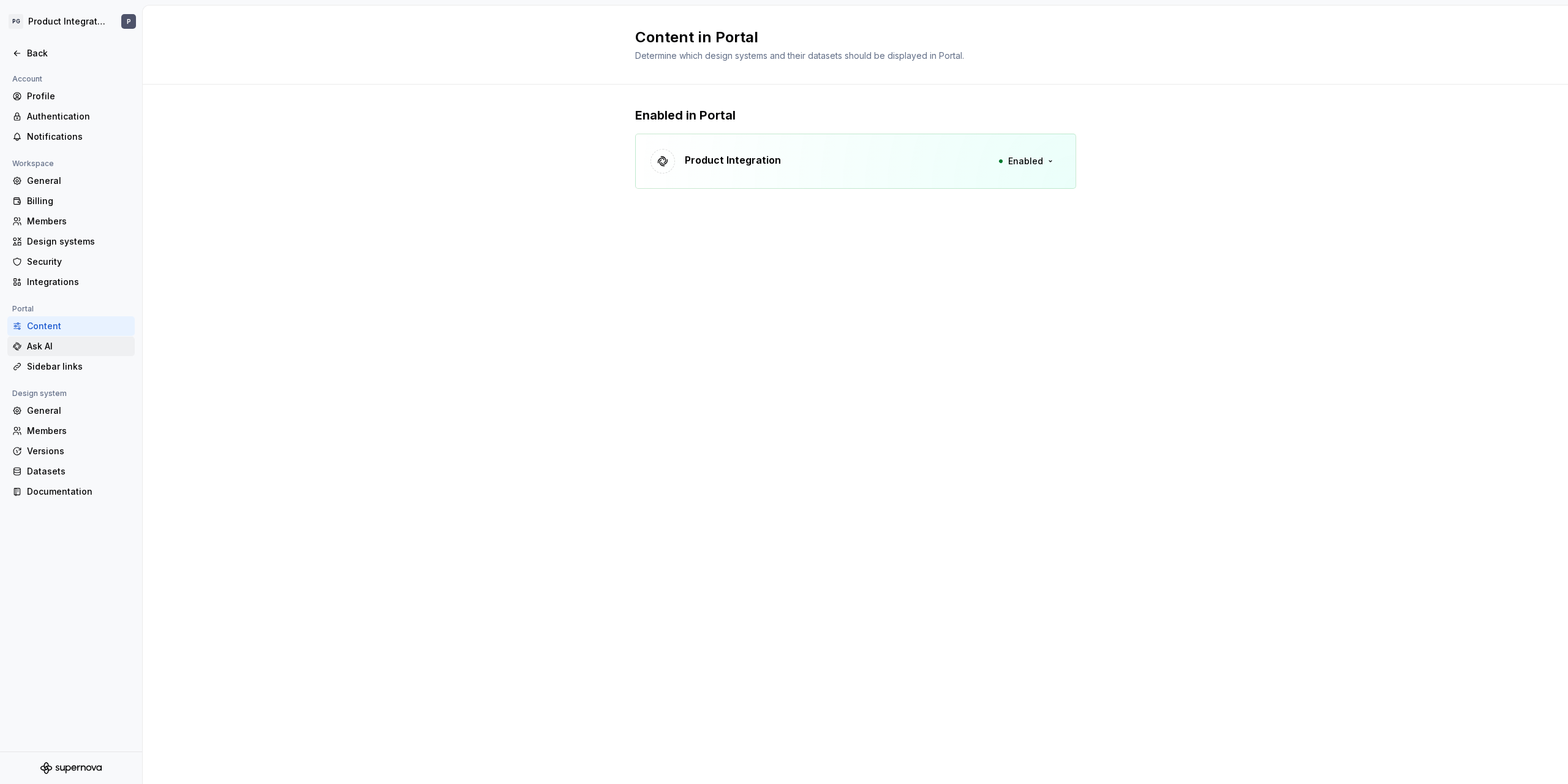
click at [64, 347] on div "Ask AI" at bounding box center [78, 345] width 103 height 12
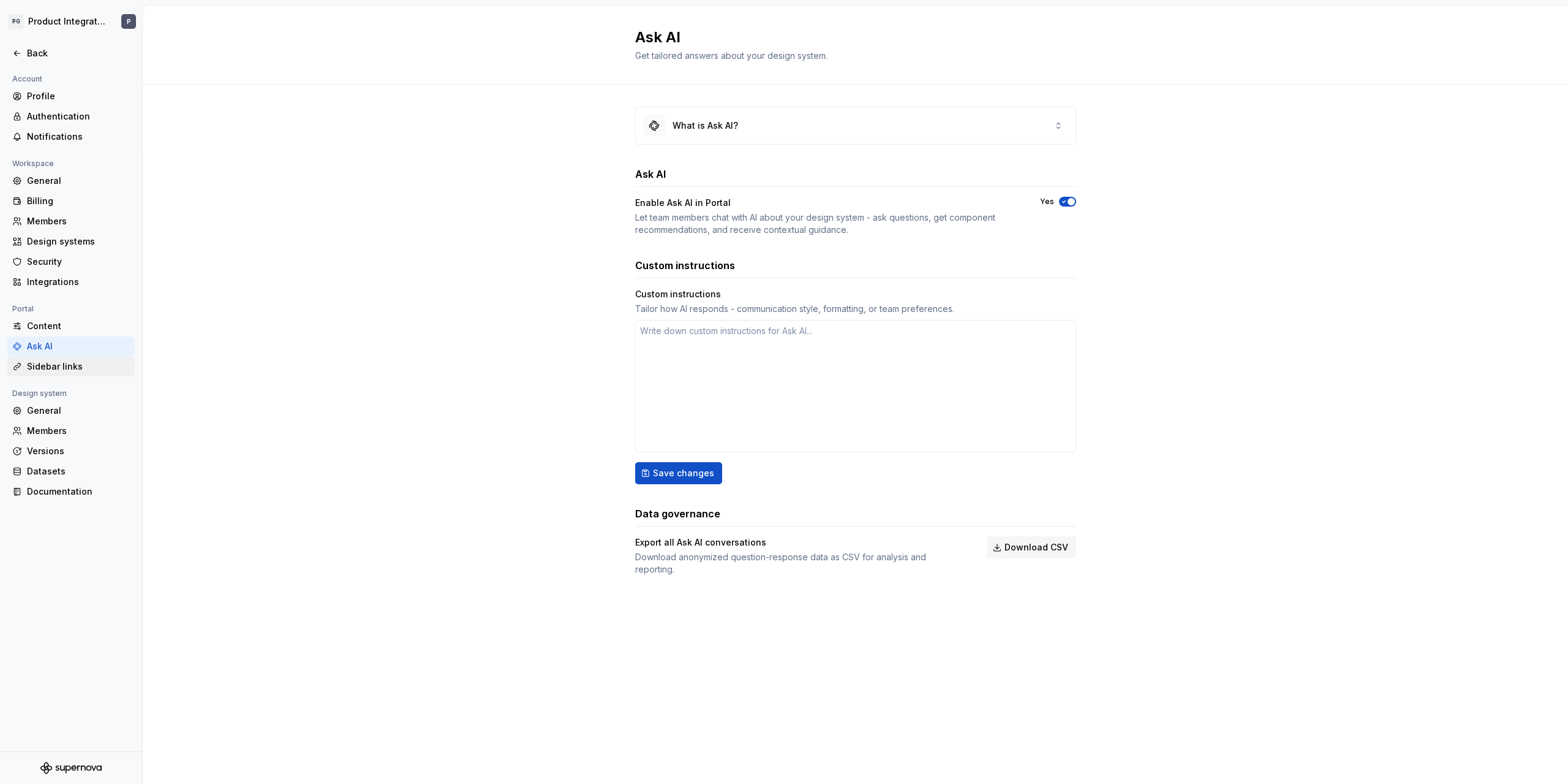
type textarea "*"
click at [60, 370] on div "Sidebar links" at bounding box center [78, 366] width 103 height 12
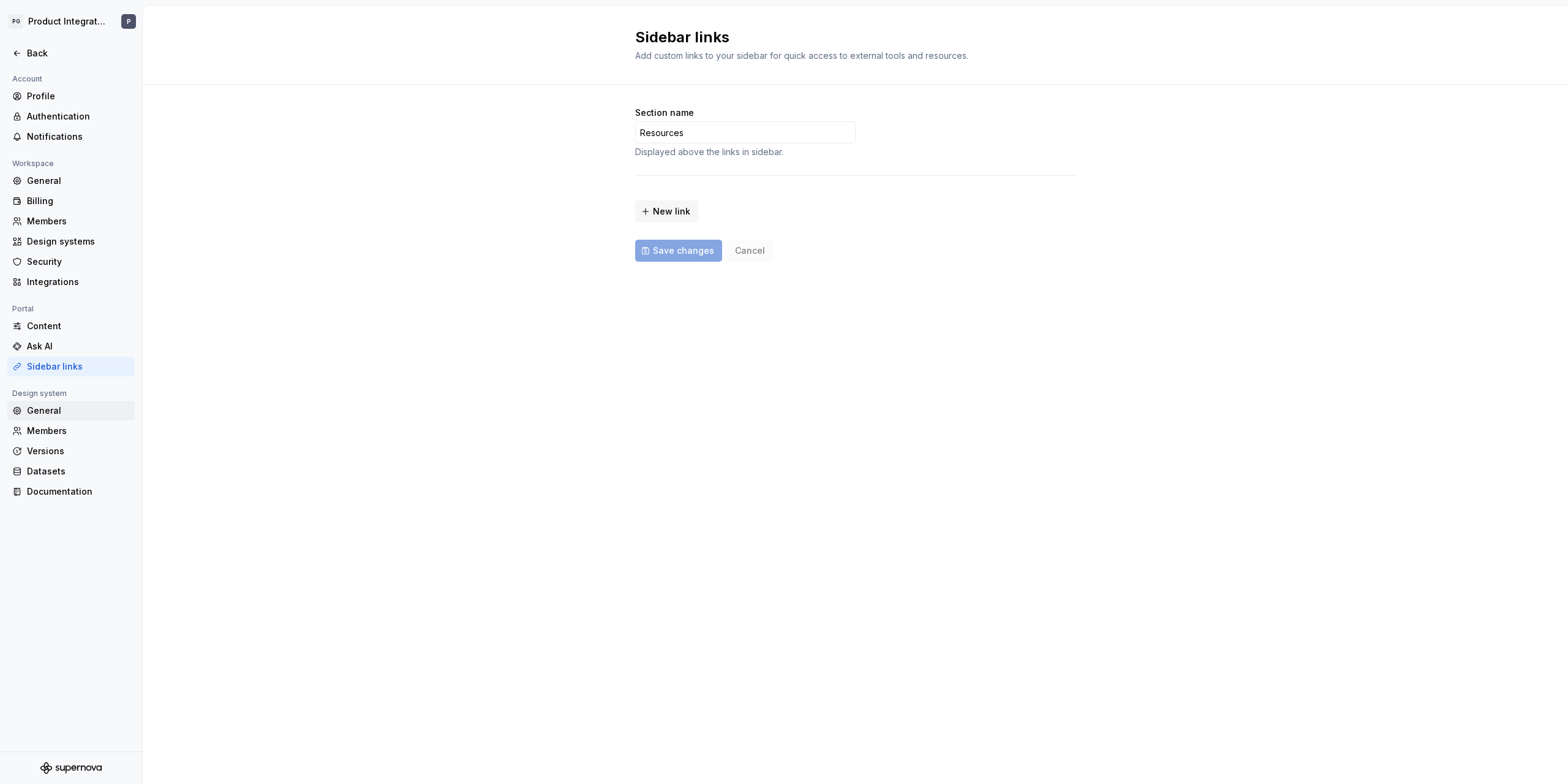
click at [47, 413] on div "General" at bounding box center [78, 410] width 103 height 12
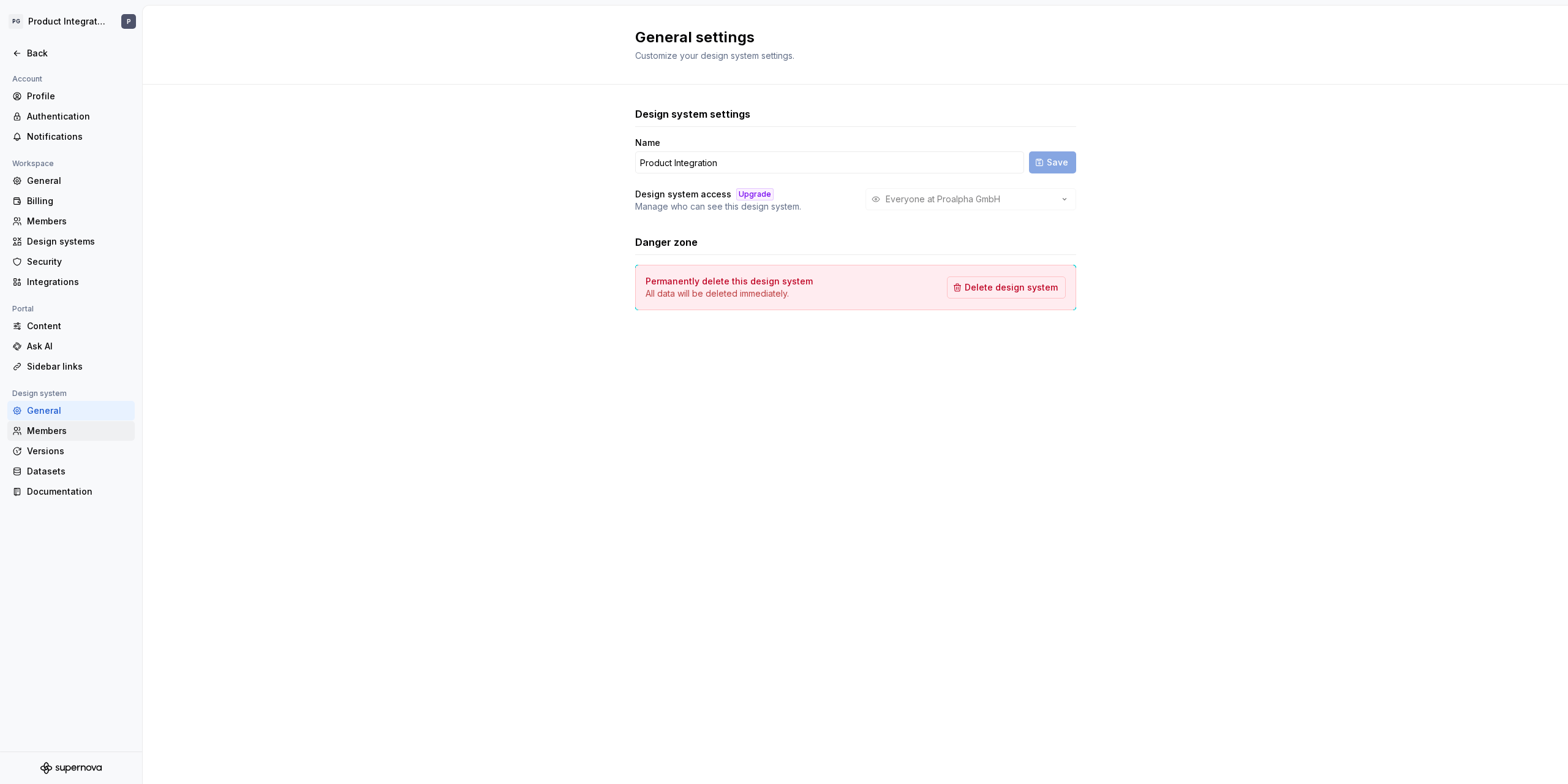
click at [50, 440] on div "Members" at bounding box center [71, 430] width 127 height 20
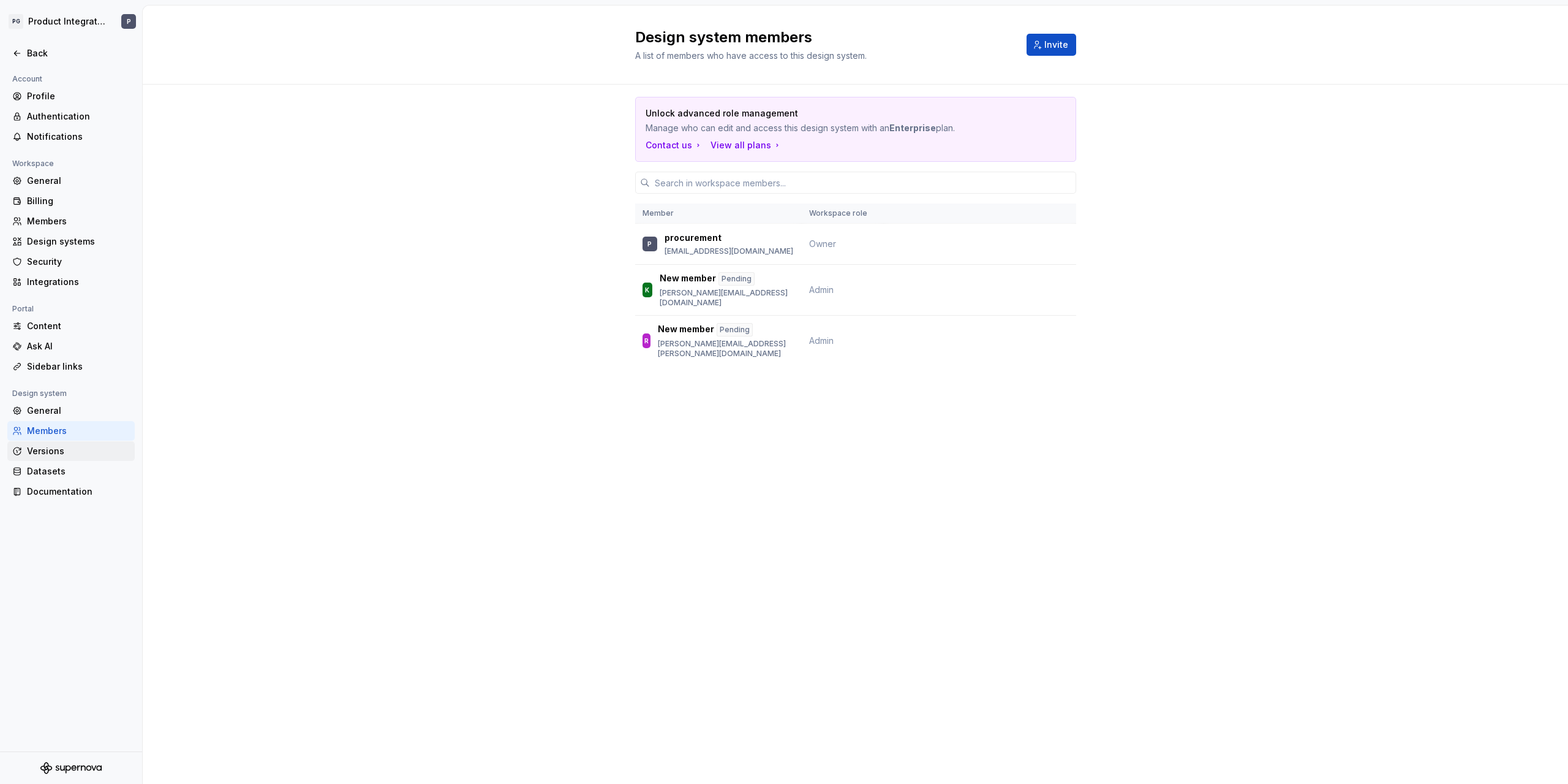
click at [40, 452] on div "Versions" at bounding box center [78, 451] width 103 height 12
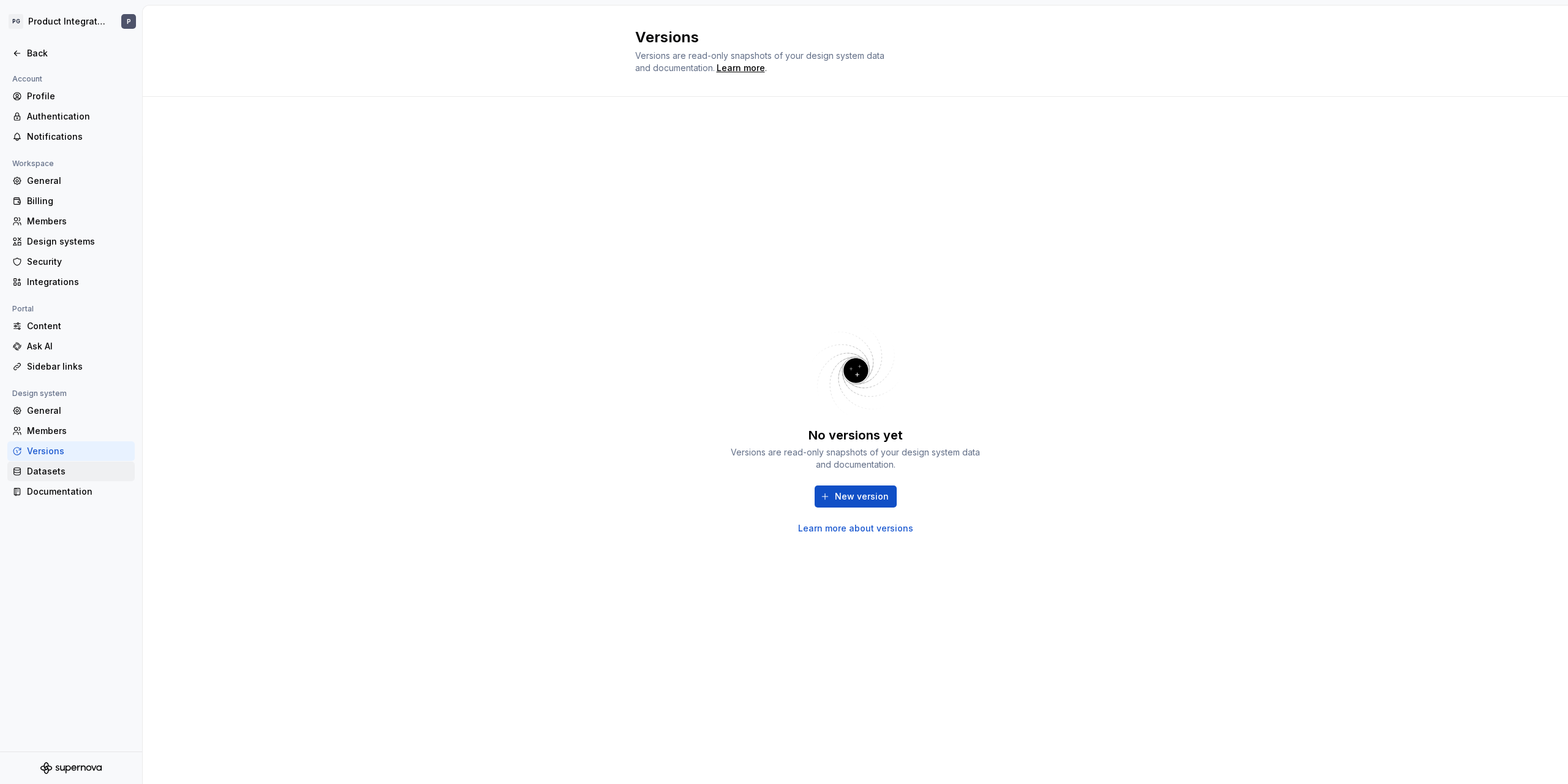
click at [41, 476] on div "Datasets" at bounding box center [78, 471] width 103 height 12
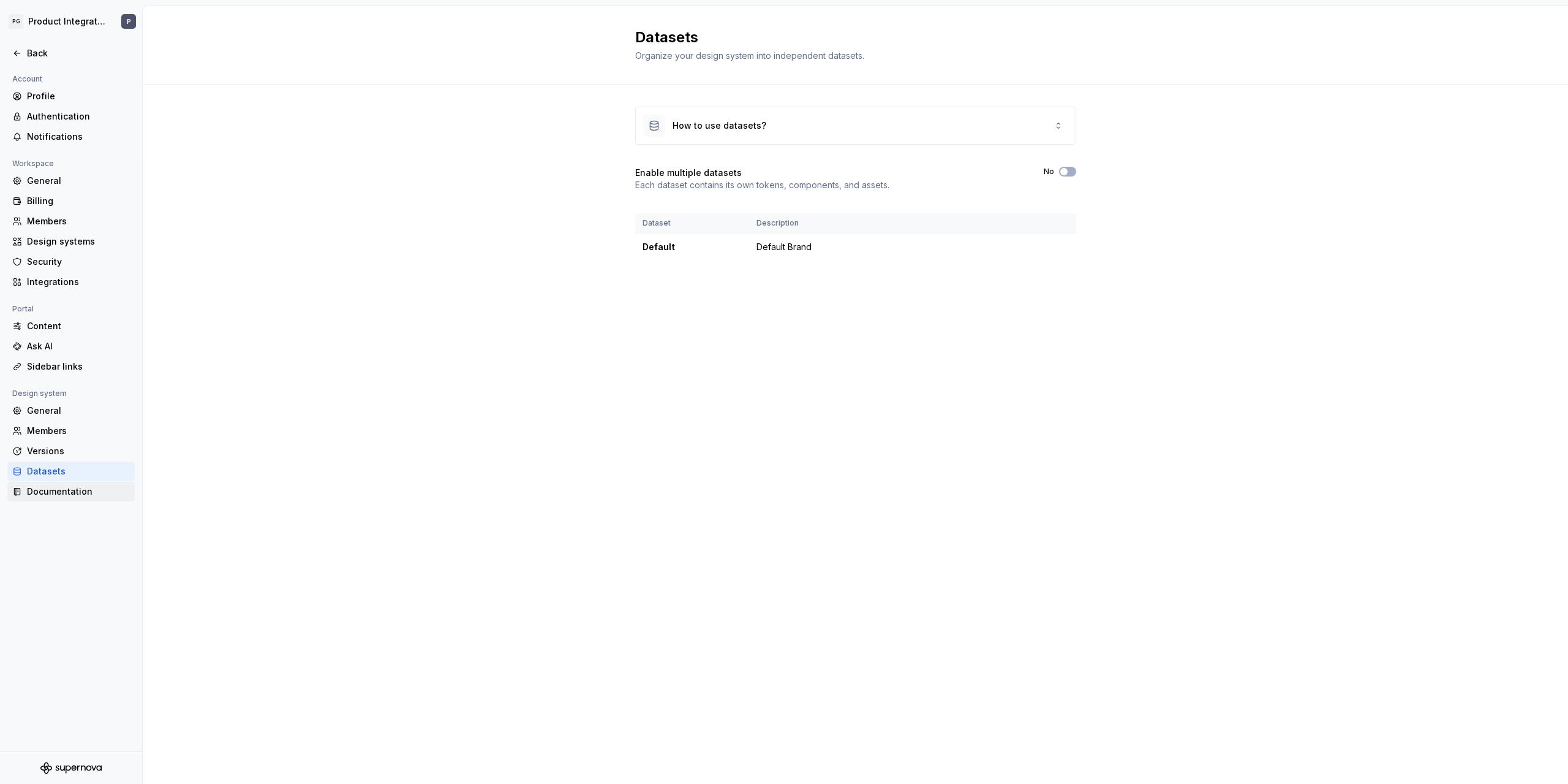
click at [48, 498] on div "Documentation" at bounding box center [78, 491] width 103 height 12
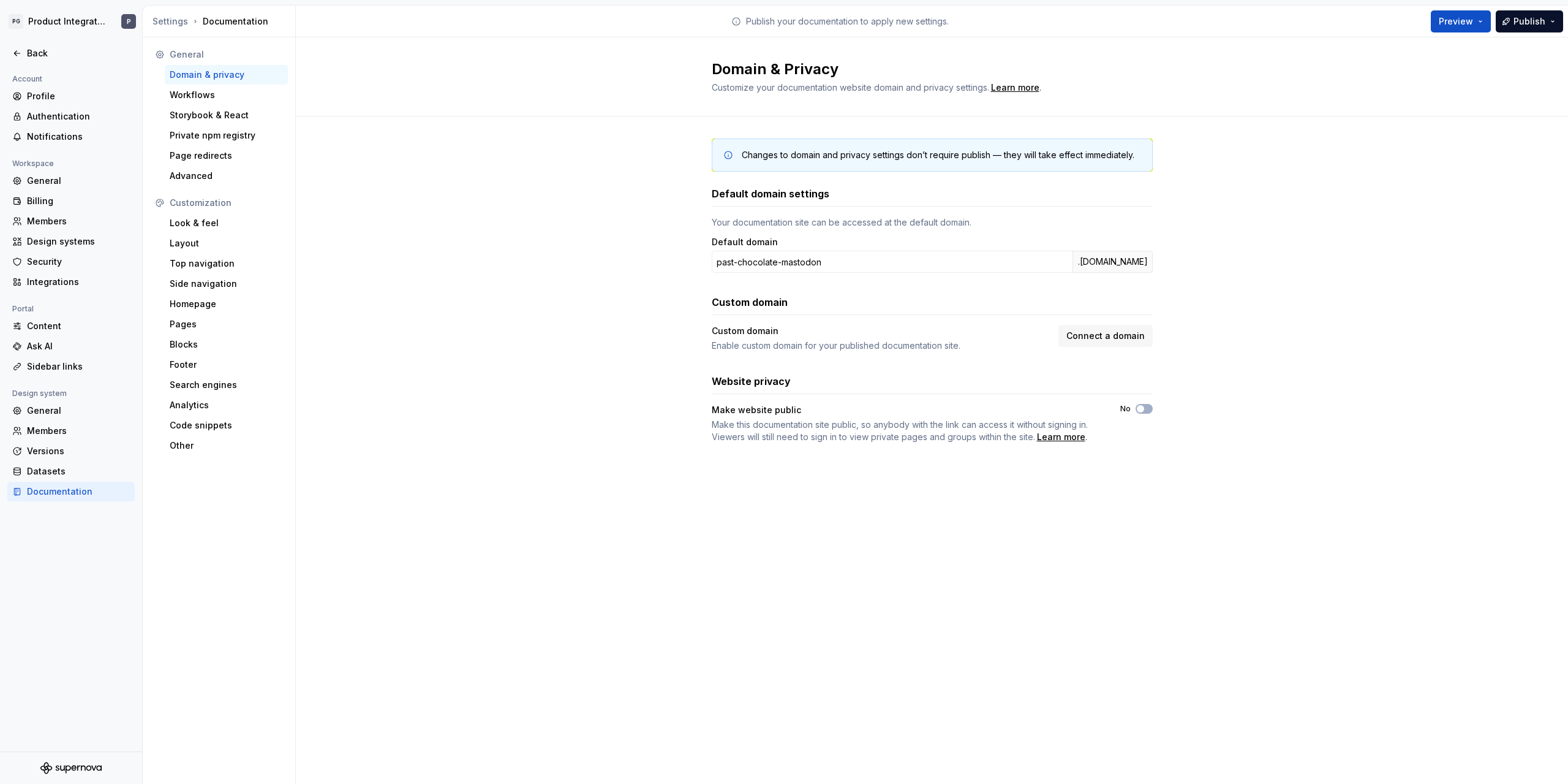
click at [562, 329] on div "Changes to domain and privacy settings don’t require publish — they will take e…" at bounding box center [931, 303] width 1272 height 374
click at [67, 200] on div "Billing" at bounding box center [78, 200] width 103 height 12
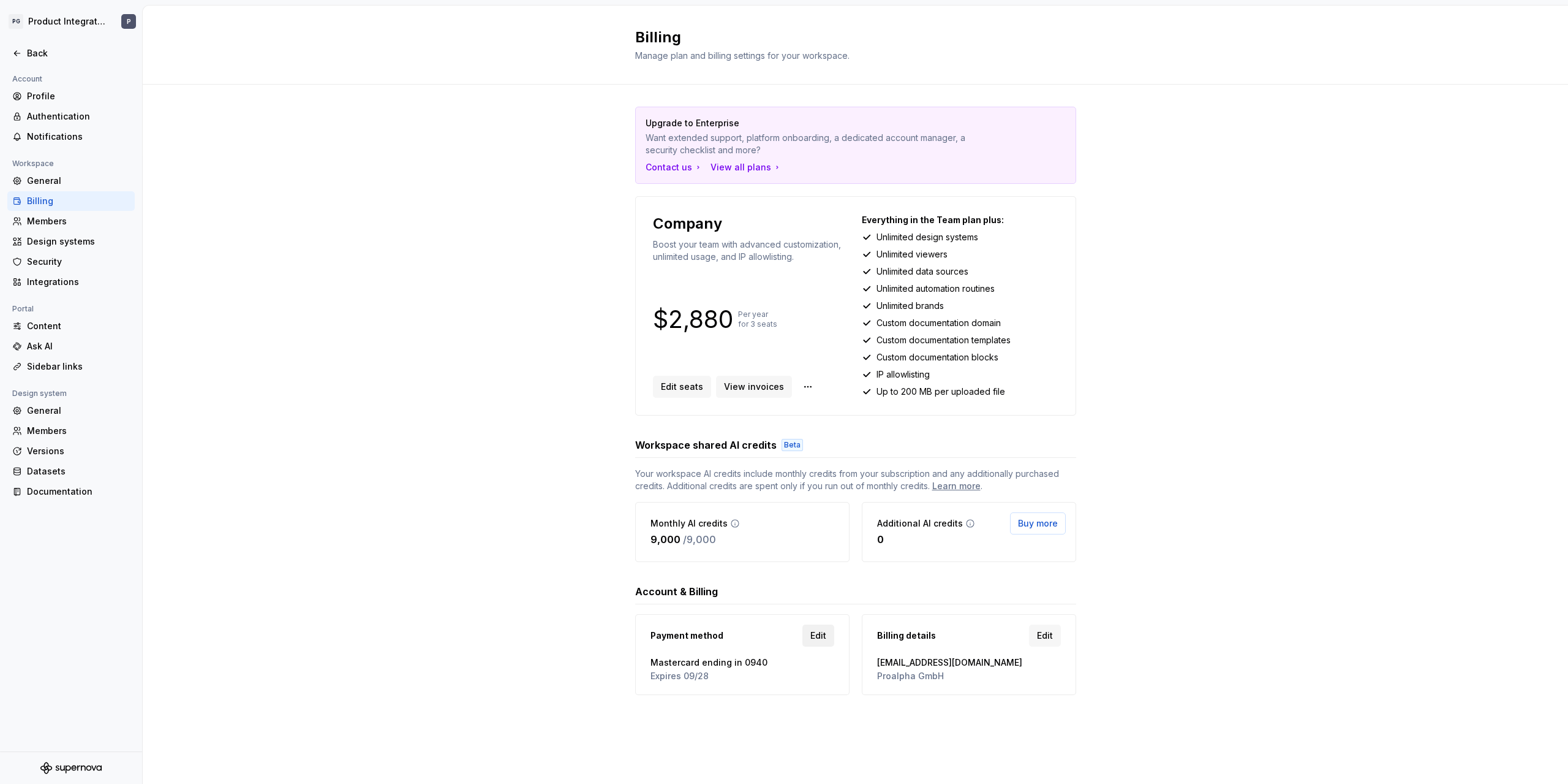
click at [809, 636] on link "Edit" at bounding box center [818, 634] width 32 height 22
click at [1045, 632] on span "Edit" at bounding box center [1044, 635] width 16 height 12
click at [800, 385] on html "PG Product Integration P Back Account Profile Authentication Notifications Work…" at bounding box center [784, 392] width 1568 height 784
click at [838, 412] on div "Change plan" at bounding box center [877, 412] width 127 height 12
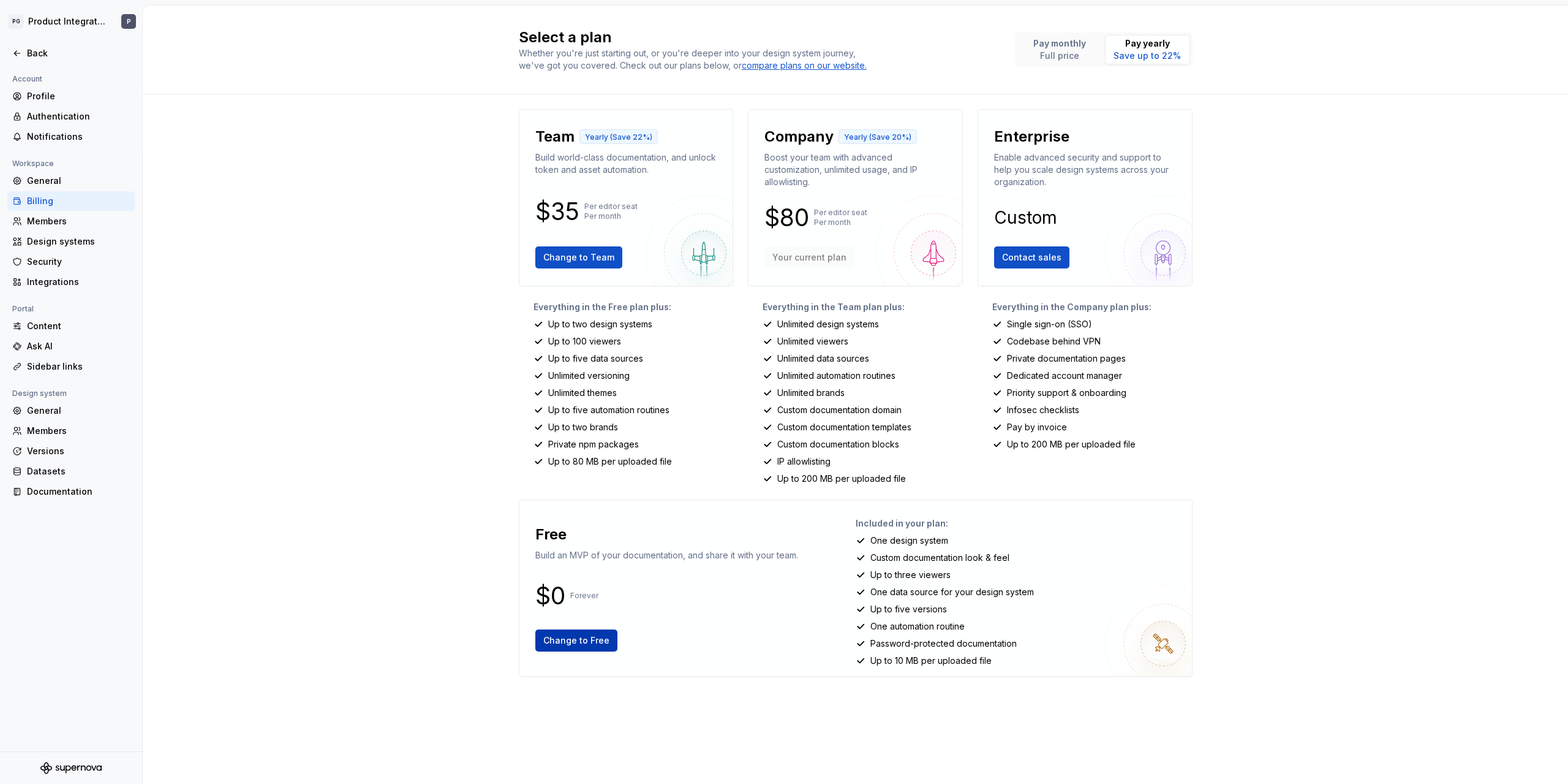
click at [591, 640] on span "Change to Free" at bounding box center [577, 640] width 66 height 12
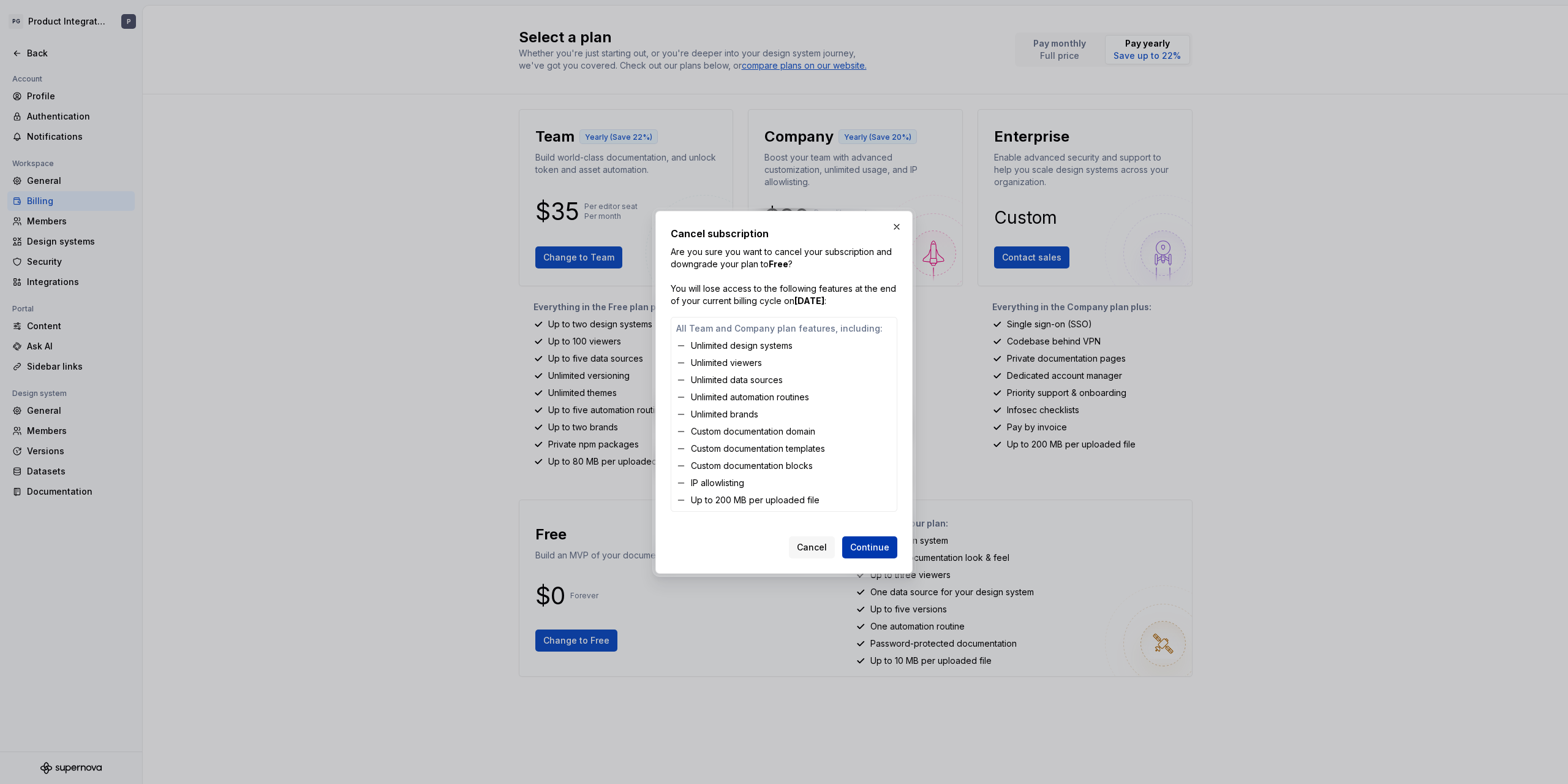
click at [872, 547] on span "Continue" at bounding box center [870, 547] width 40 height 12
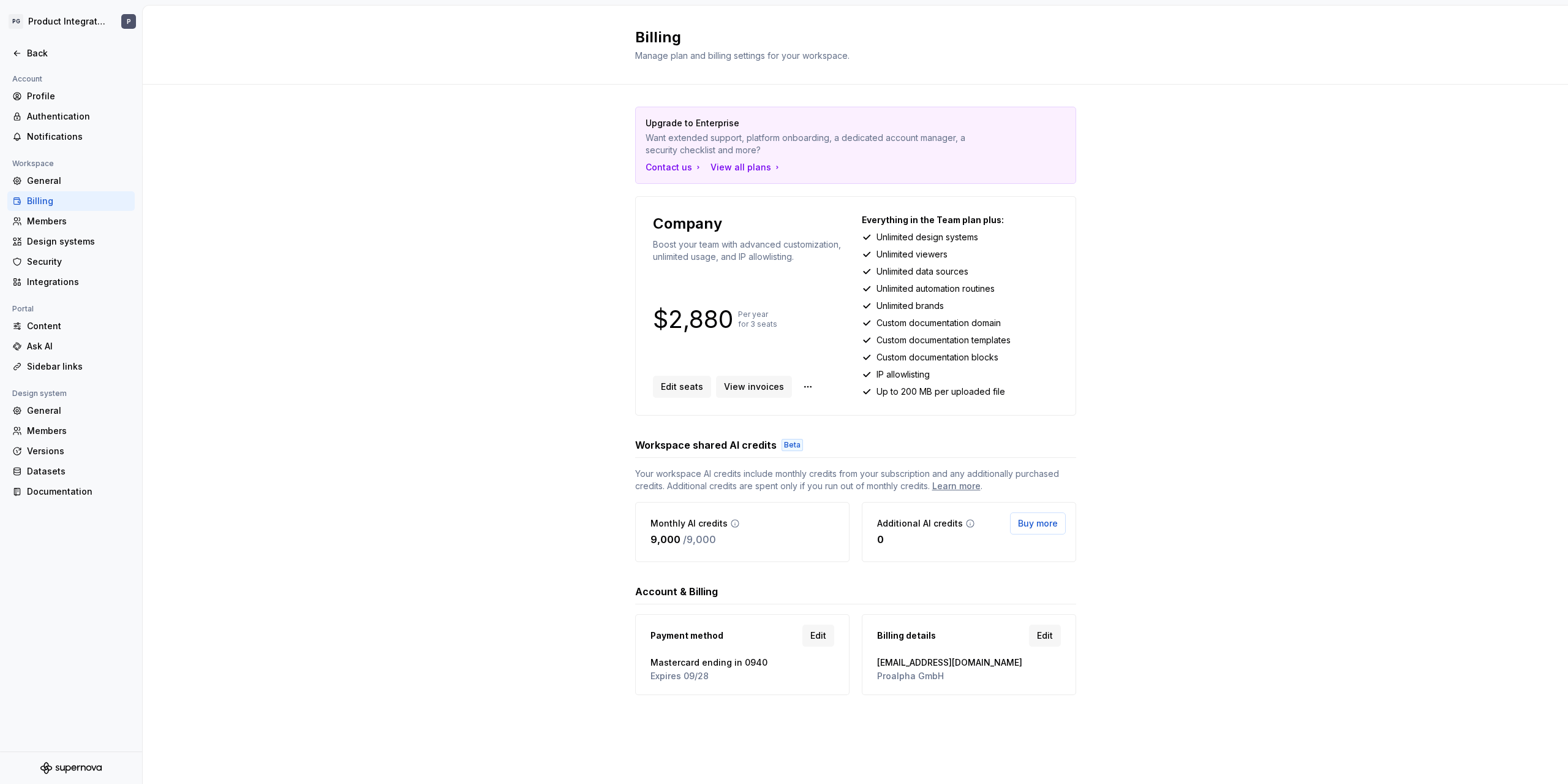
click at [493, 436] on div "Upgrade to Enterprise Want extended support, platform onboarding, a dedicated a…" at bounding box center [855, 413] width 1425 height 657
click at [504, 443] on div "Upgrade to Enterprise Want extended support, platform onboarding, a dedicated a…" at bounding box center [855, 413] width 1425 height 657
click at [410, 435] on div "Upgrade to Enterprise Want extended support, platform onboarding, a dedicated a…" at bounding box center [855, 413] width 1425 height 657
